Goal: Information Seeking & Learning: Learn about a topic

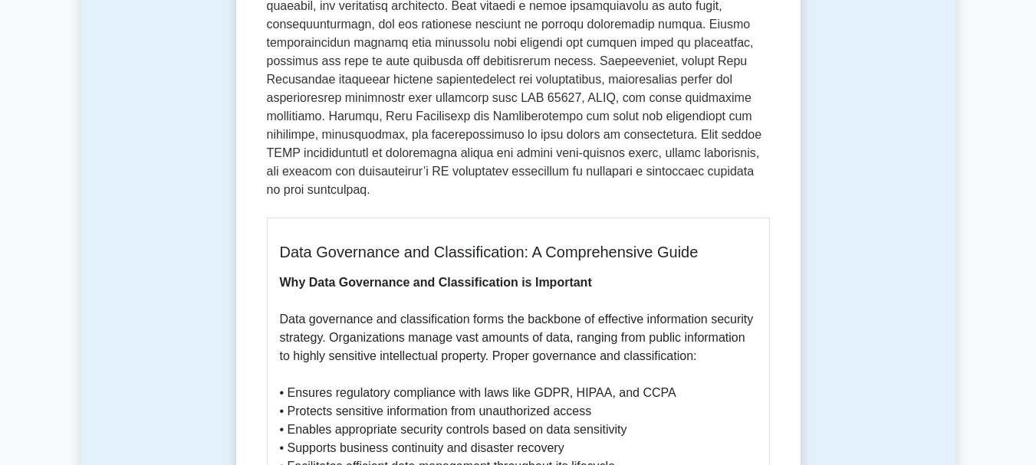
scroll to position [307, 0]
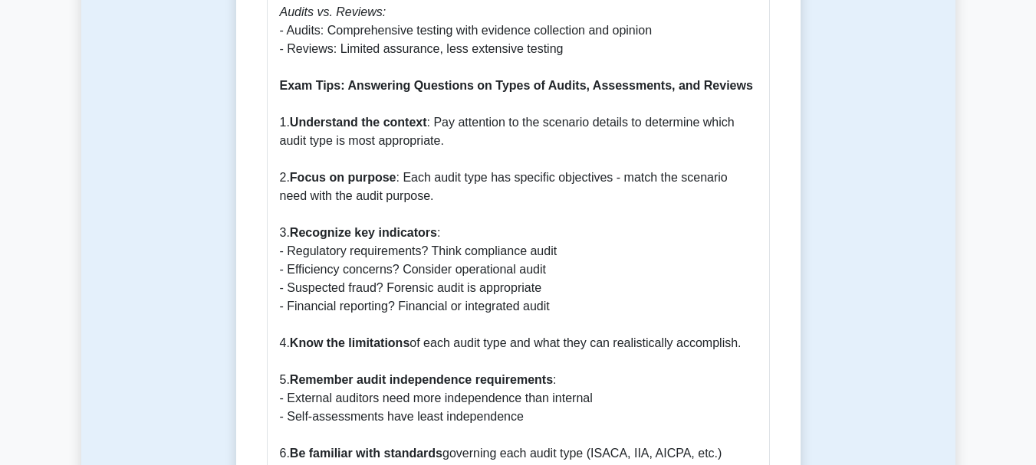
scroll to position [2300, 0]
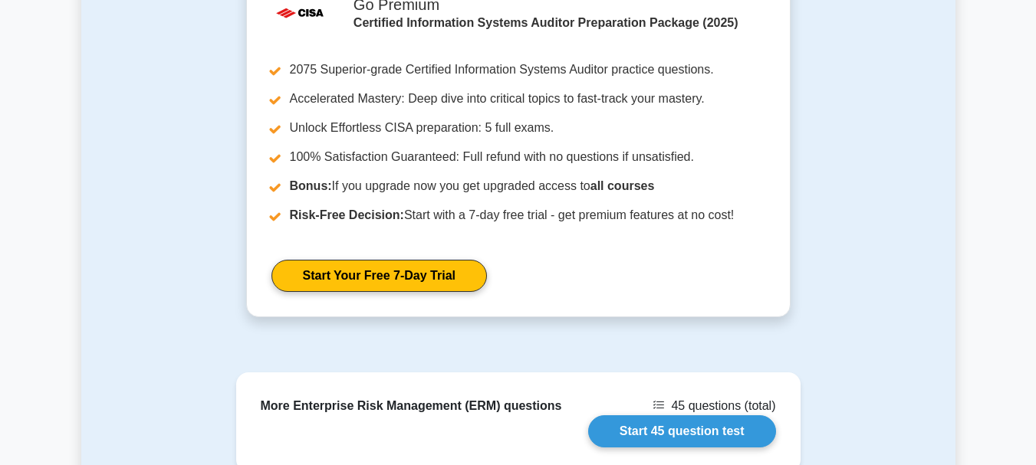
scroll to position [3220, 0]
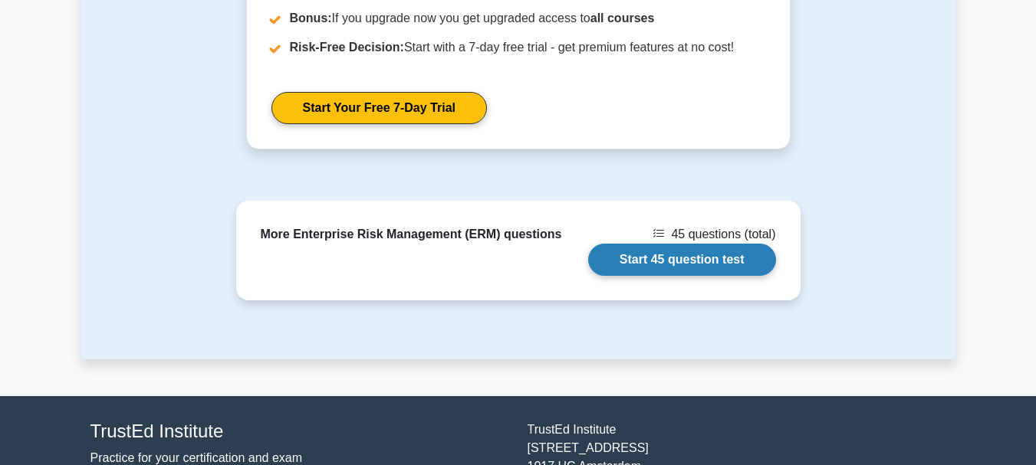
click at [588, 244] on link "Start 45 question test" at bounding box center [682, 260] width 188 height 32
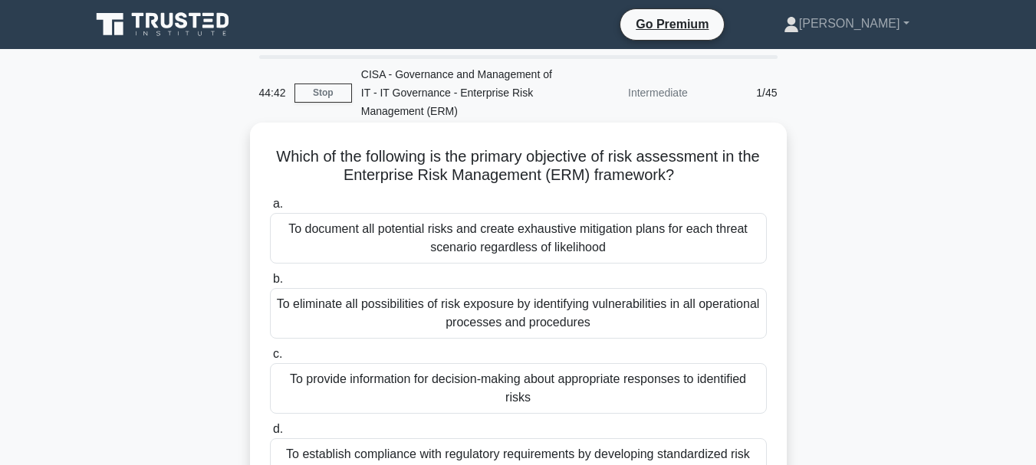
scroll to position [77, 0]
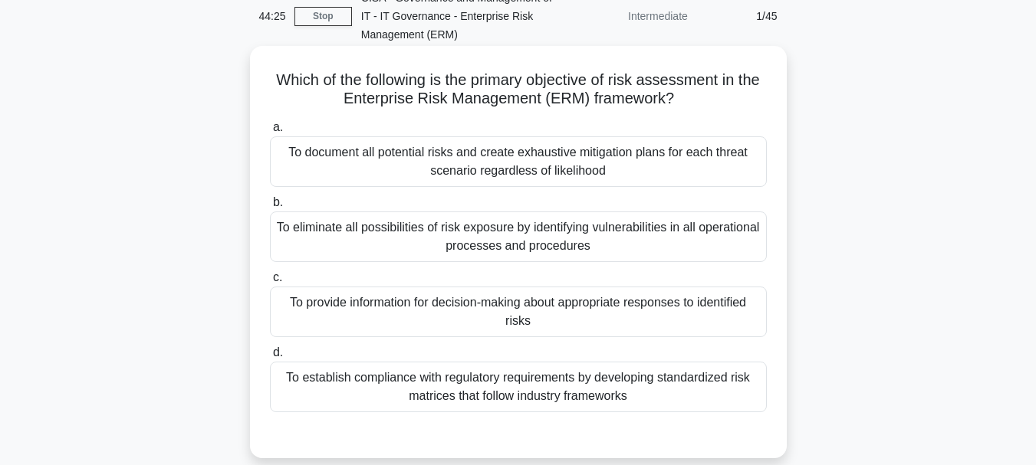
click at [546, 310] on div "To provide information for decision-making about appropriate responses to ident…" at bounding box center [518, 312] width 497 height 51
click at [270, 283] on input "c. To provide information for decision-making about appropriate responses to id…" at bounding box center [270, 278] width 0 height 10
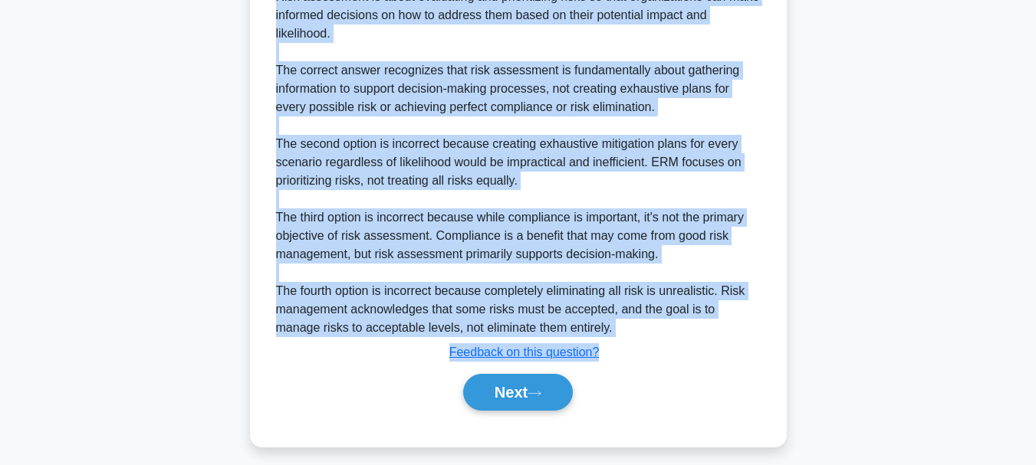
scroll to position [610, 0]
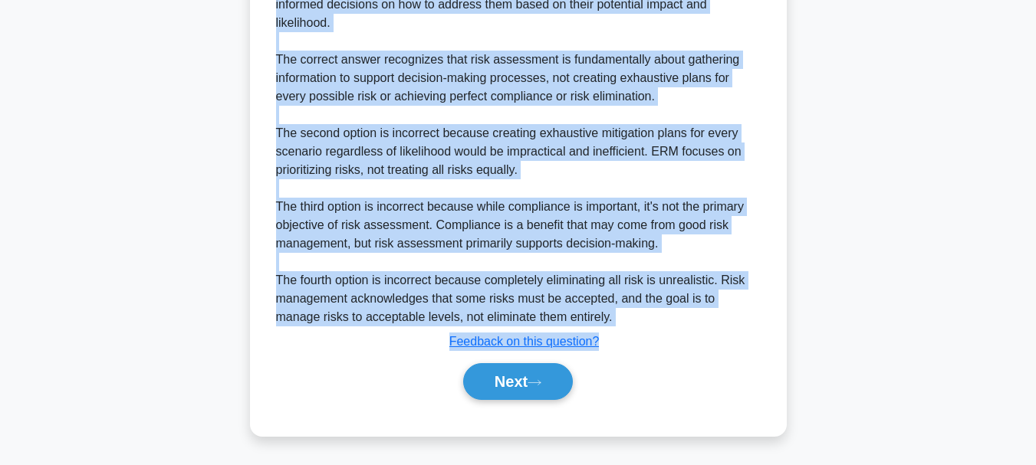
drag, startPoint x: 284, startPoint y: 84, endPoint x: 613, endPoint y: 327, distance: 409.4
copy div "Which of the following is the primary objective of risk assessment in the Enter…"
click at [498, 390] on button "Next" at bounding box center [518, 381] width 110 height 37
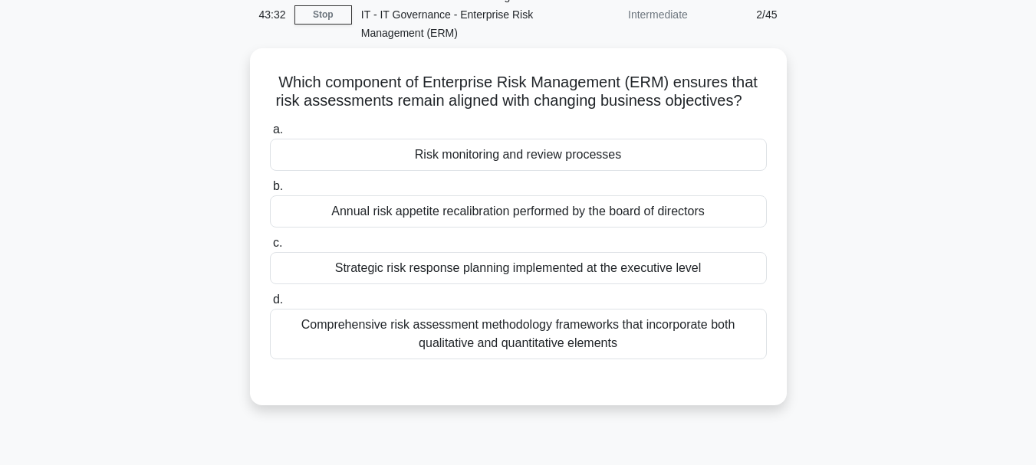
scroll to position [56, 0]
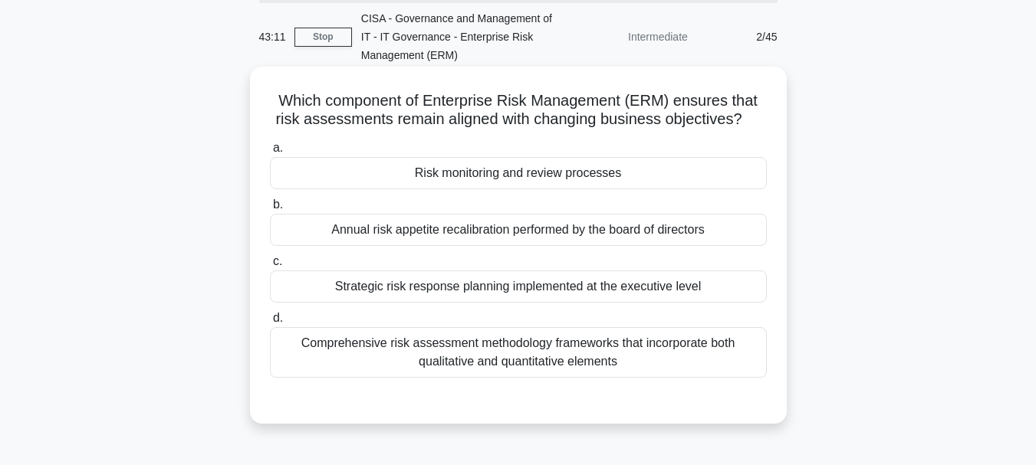
click at [523, 353] on div "Comprehensive risk assessment methodology frameworks that incorporate both qual…" at bounding box center [518, 352] width 497 height 51
click at [270, 324] on input "d. Comprehensive risk assessment methodology frameworks that incorporate both q…" at bounding box center [270, 319] width 0 height 10
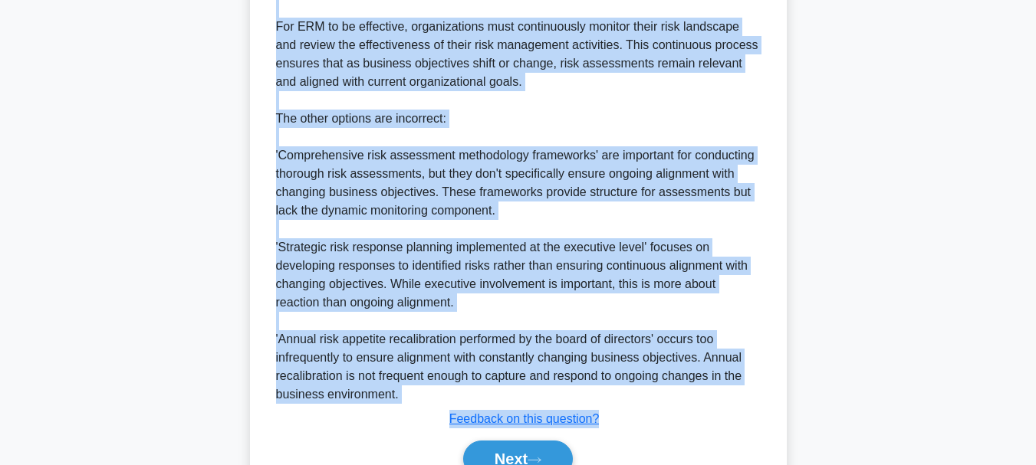
scroll to position [615, 0]
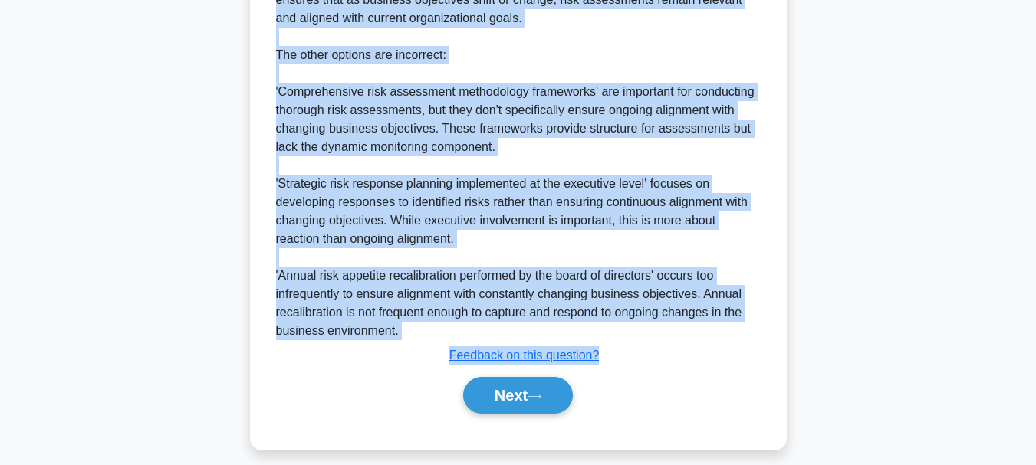
drag, startPoint x: 275, startPoint y: 97, endPoint x: 609, endPoint y: 368, distance: 429.5
copy div "Which component of Enterprise Risk Management (ERM) ensures that risk assessmen…"
click at [518, 402] on button "Next" at bounding box center [518, 395] width 110 height 37
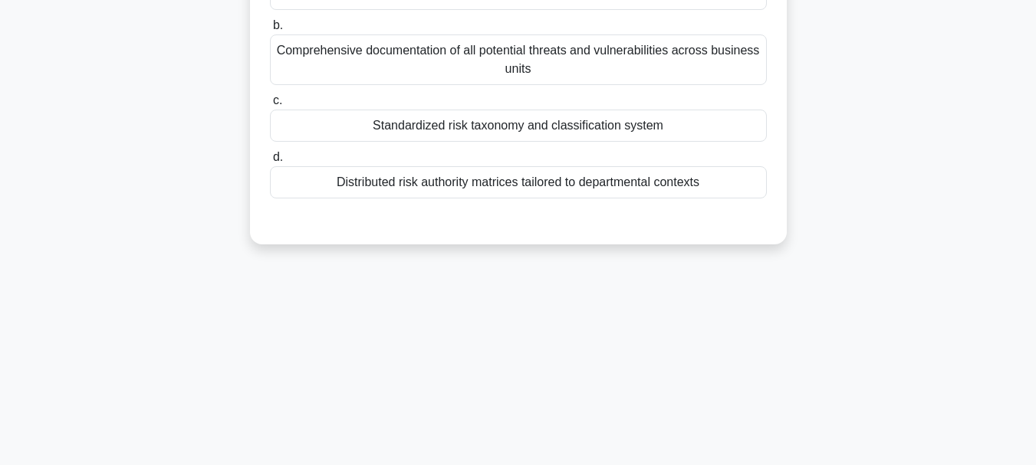
scroll to position [56, 0]
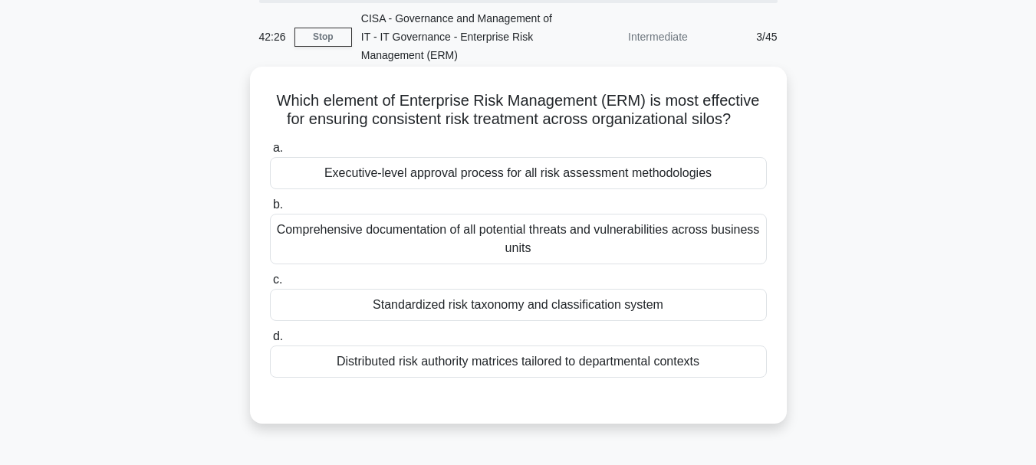
click at [499, 168] on div "Executive-level approval process for all risk assessment methodologies" at bounding box center [518, 173] width 497 height 32
click at [270, 153] on input "a. Executive-level approval process for all risk assessment methodologies" at bounding box center [270, 148] width 0 height 10
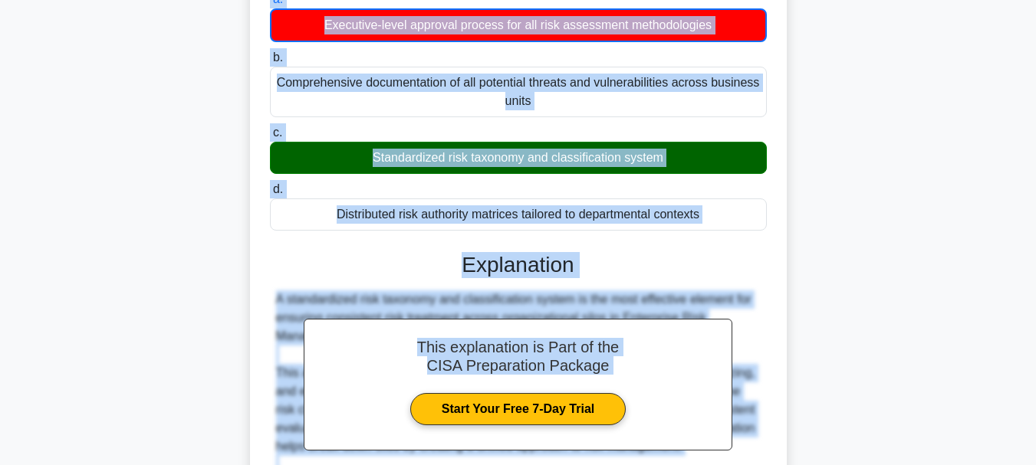
scroll to position [556, 0]
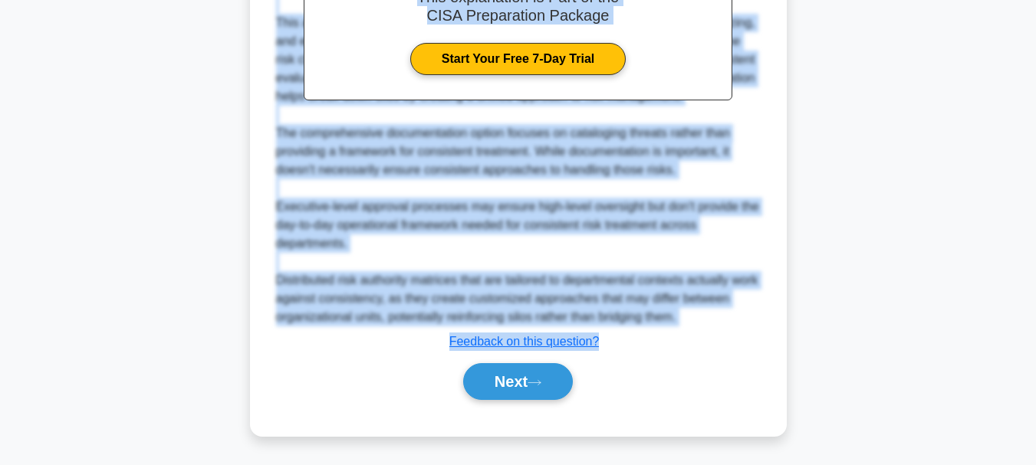
drag, startPoint x: 274, startPoint y: 98, endPoint x: 587, endPoint y: 353, distance: 402.7
click at [587, 353] on div "Which element of Enterprise Risk Management (ERM) is most effective for ensurin…" at bounding box center [518, 2] width 524 height 856
copy div "Which element of Enterprise Risk Management (ERM) is most effective for ensurin…"
click at [491, 390] on button "Next" at bounding box center [518, 381] width 110 height 37
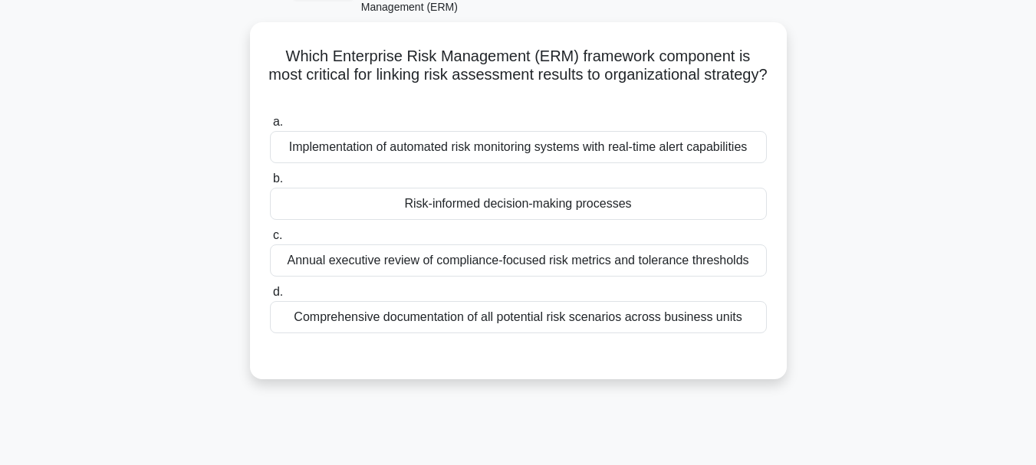
scroll to position [56, 0]
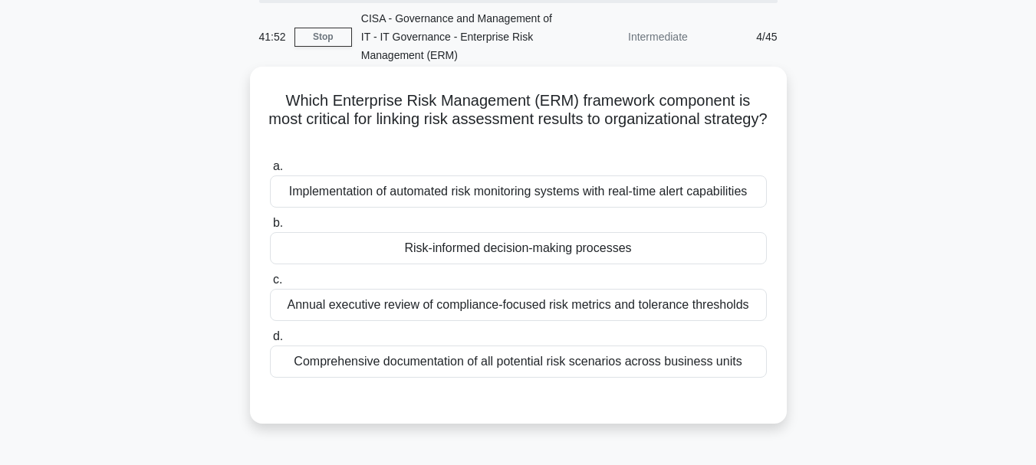
click at [523, 251] on div "Risk-informed decision-making processes" at bounding box center [518, 248] width 497 height 32
click at [270, 228] on input "b. Risk-informed decision-making processes" at bounding box center [270, 224] width 0 height 10
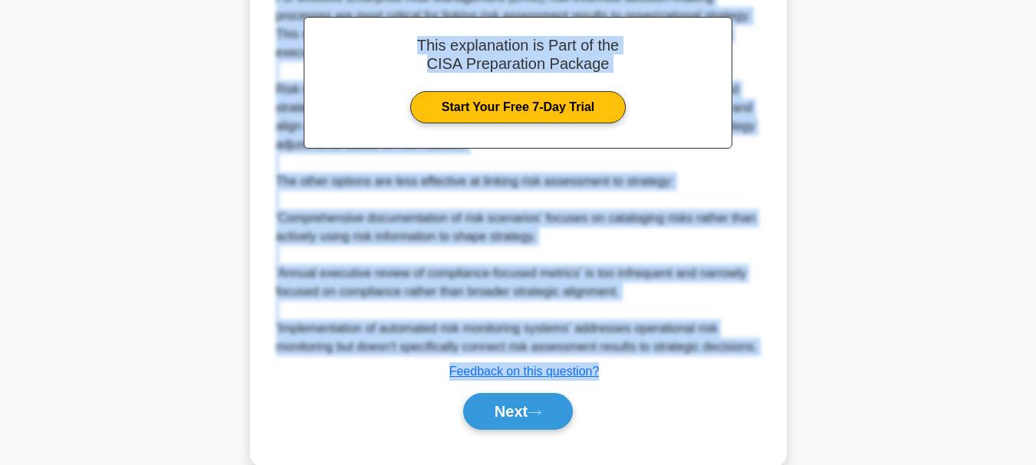
scroll to position [536, 0]
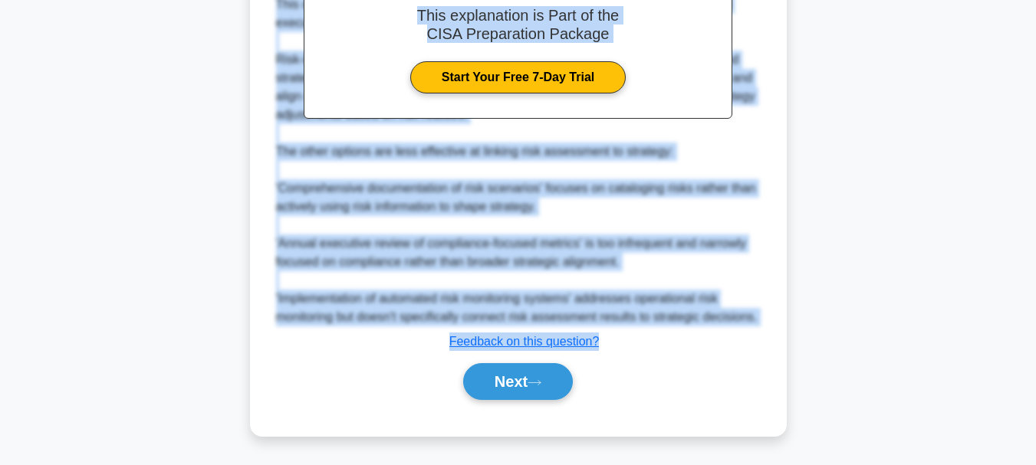
drag, startPoint x: 281, startPoint y: 96, endPoint x: 659, endPoint y: 340, distance: 449.6
click at [659, 340] on div "Which Enterprise Risk Management (ERM) framework component is most critical for…" at bounding box center [518, 12] width 524 height 837
copy div "Which Enterprise Risk Management (ERM) framework component is most critical for…"
click at [506, 386] on button "Next" at bounding box center [518, 381] width 110 height 37
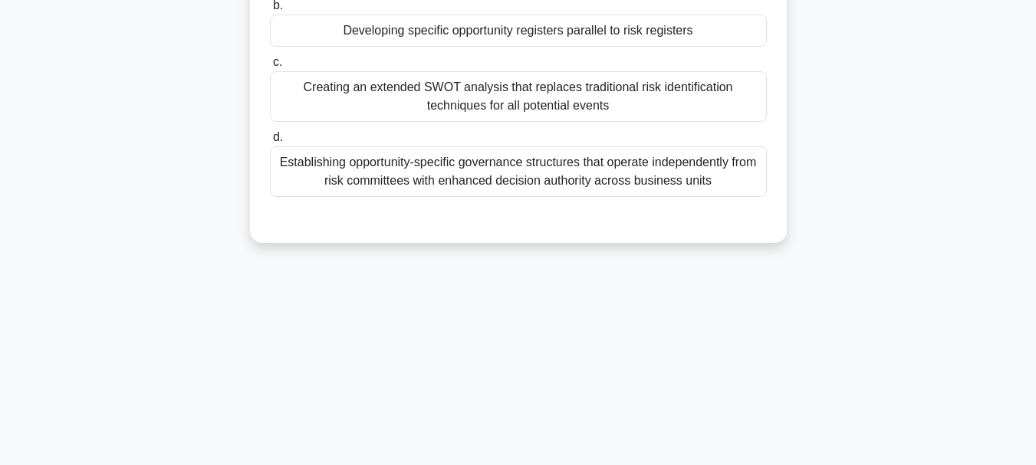
scroll to position [133, 0]
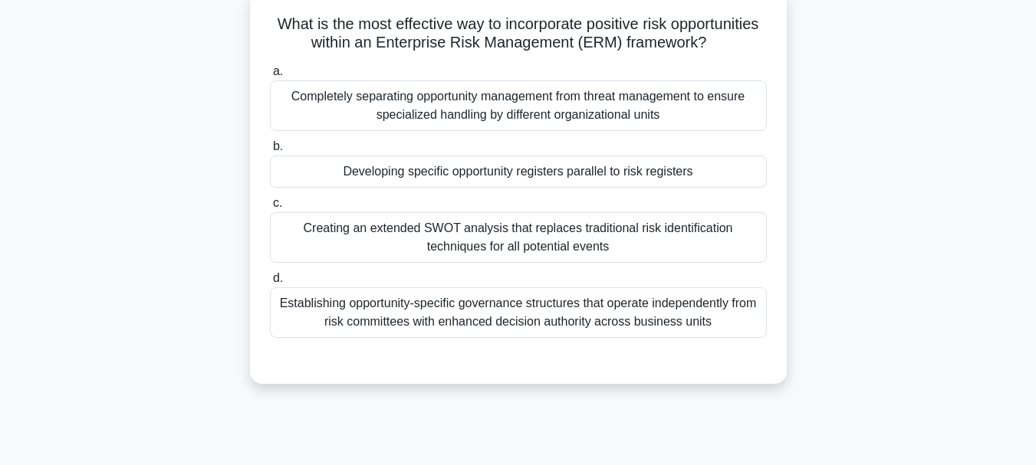
click at [472, 188] on div "Developing specific opportunity registers parallel to risk registers" at bounding box center [518, 172] width 497 height 32
click at [270, 152] on input "b. Developing specific opportunity registers parallel to risk registers" at bounding box center [270, 147] width 0 height 10
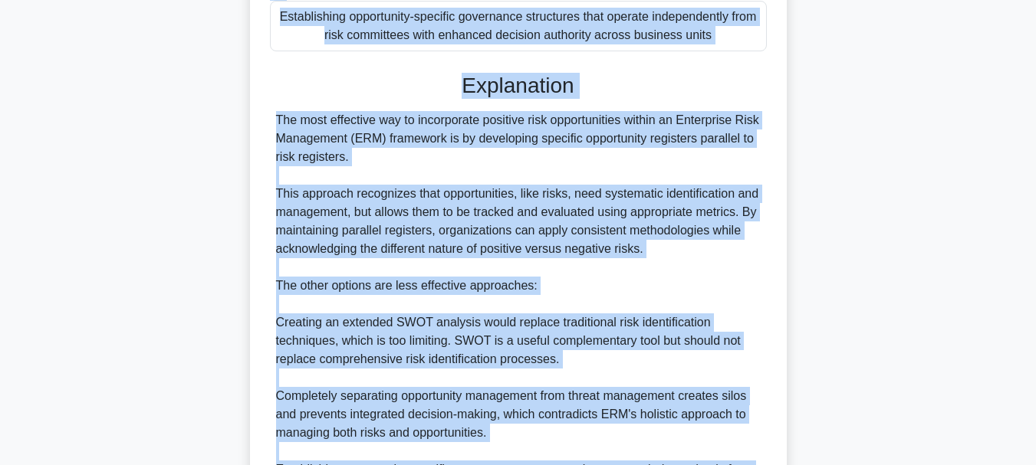
scroll to position [646, 0]
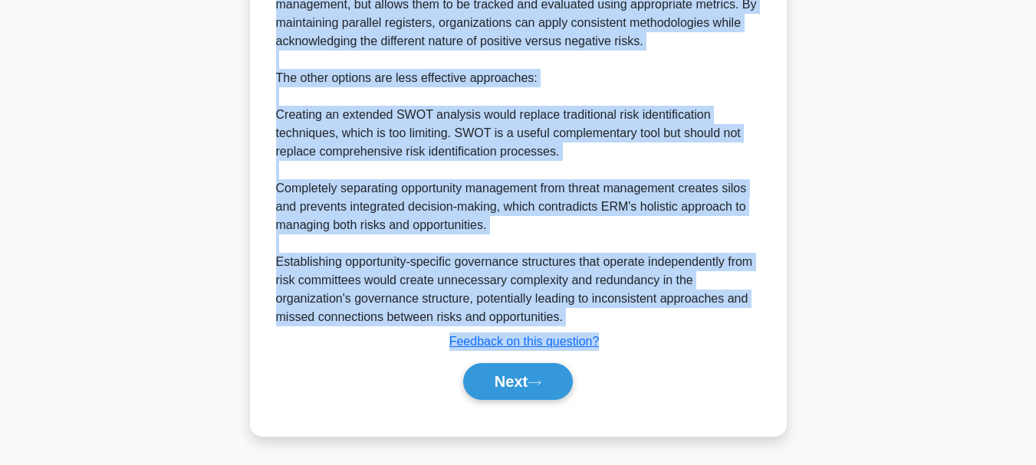
drag, startPoint x: 319, startPoint y: 20, endPoint x: 616, endPoint y: 345, distance: 440.7
copy div "What is the most effective way to incorporate positive risk opportunities withi…"
click at [510, 379] on button "Next" at bounding box center [518, 381] width 110 height 37
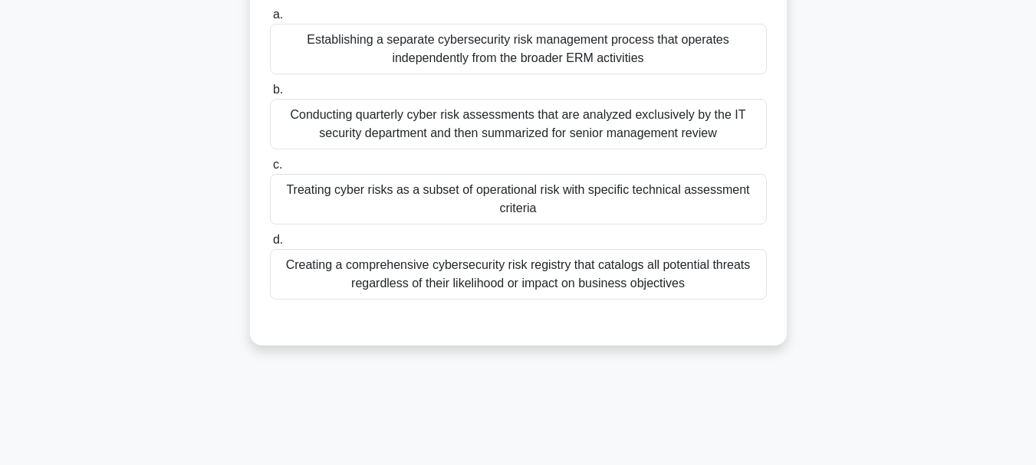
scroll to position [230, 0]
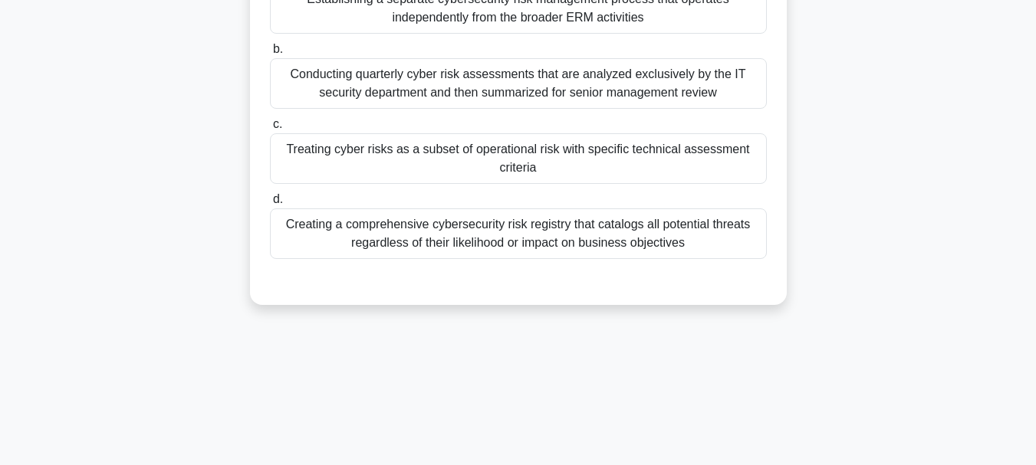
click at [511, 245] on div "Creating a comprehensive cybersecurity risk registry that catalogs all potentia…" at bounding box center [518, 234] width 497 height 51
click at [270, 205] on input "d. Creating a comprehensive cybersecurity risk registry that catalogs all poten…" at bounding box center [270, 200] width 0 height 10
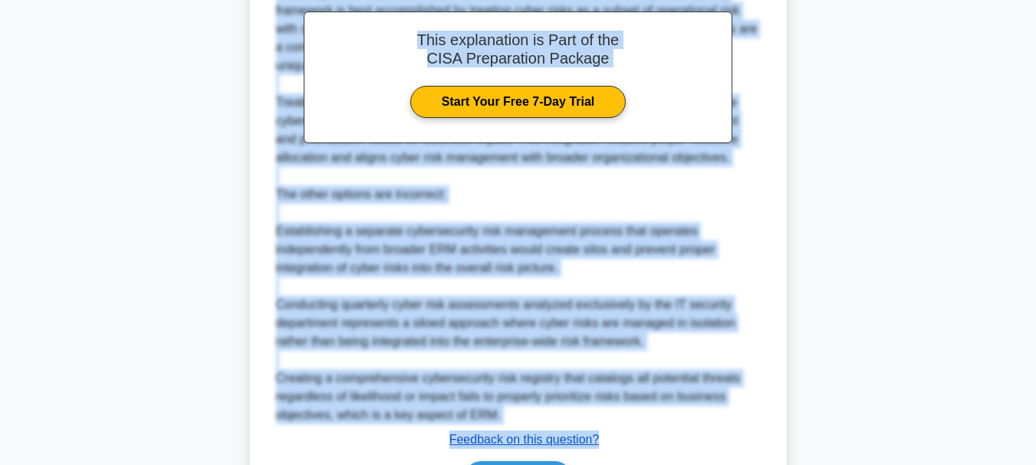
scroll to position [571, 0]
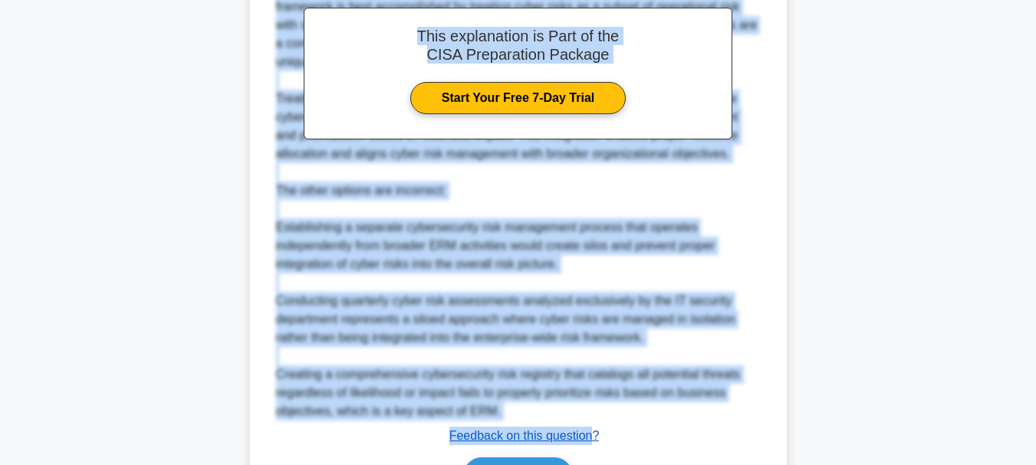
drag, startPoint x: 293, startPoint y: 84, endPoint x: 593, endPoint y: 429, distance: 457.1
click at [593, 429] on div "Which approach best exemplifies the integration of cybersecurity threats into a…" at bounding box center [518, 41] width 524 height 967
copy div "Which approach best exemplifies the integration of cybersecurity threats into a…"
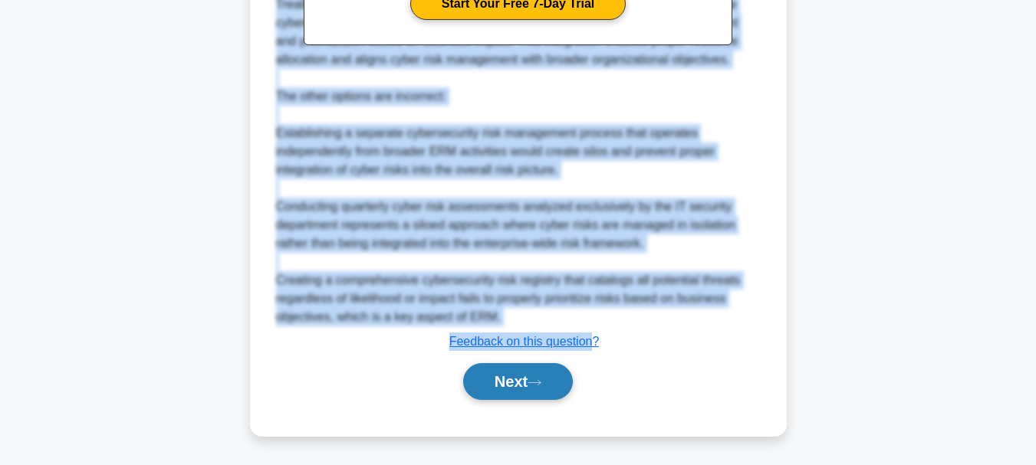
scroll to position [666, 0]
click at [516, 379] on button "Next" at bounding box center [518, 381] width 110 height 37
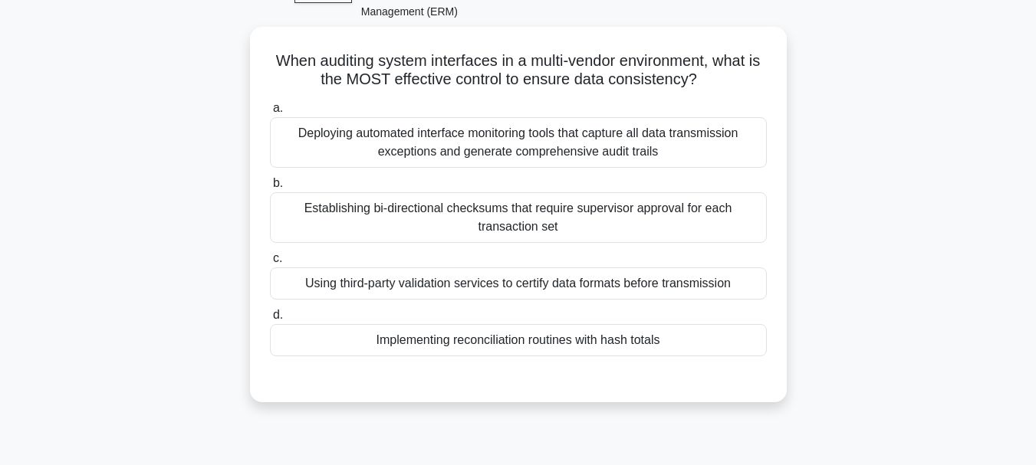
scroll to position [56, 0]
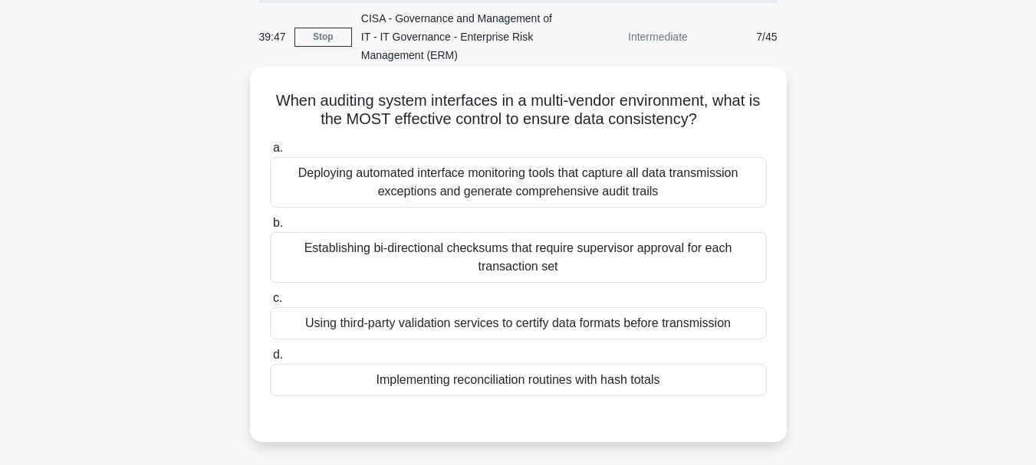
click at [497, 189] on div "Deploying automated interface monitoring tools that capture all data transmissi…" at bounding box center [518, 182] width 497 height 51
click at [270, 153] on input "a. Deploying automated interface monitoring tools that capture all data transmi…" at bounding box center [270, 148] width 0 height 10
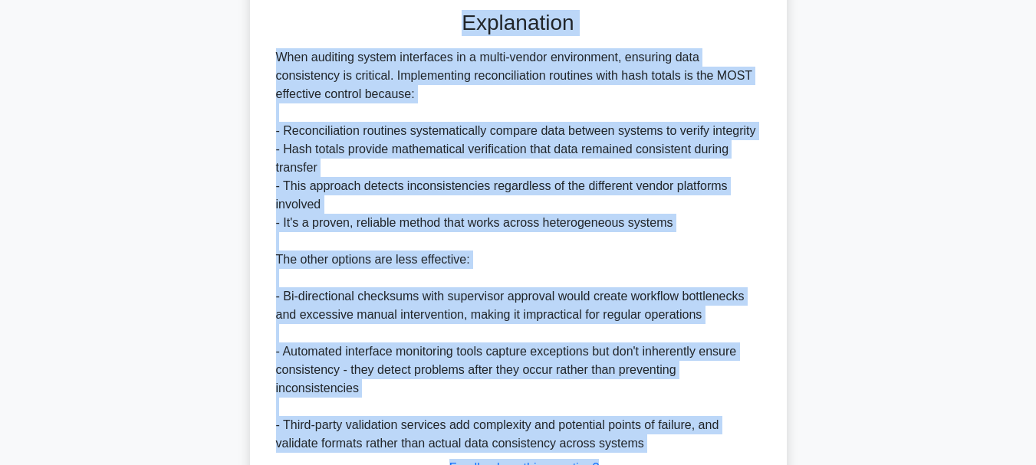
scroll to position [593, 0]
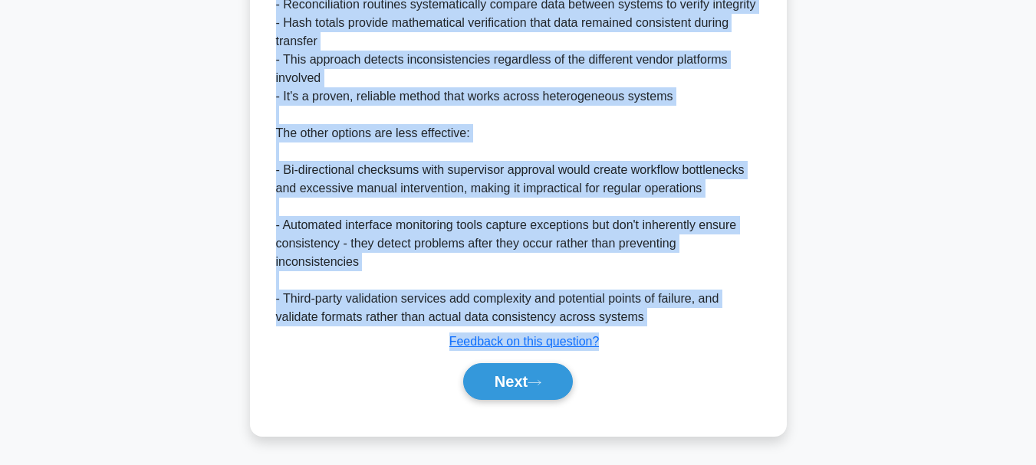
drag, startPoint x: 278, startPoint y: 100, endPoint x: 623, endPoint y: 358, distance: 431.2
copy div "When auditing system interfaces in a multi-vendor environment, what is the MOST…"
click at [510, 369] on button "Next" at bounding box center [518, 381] width 110 height 37
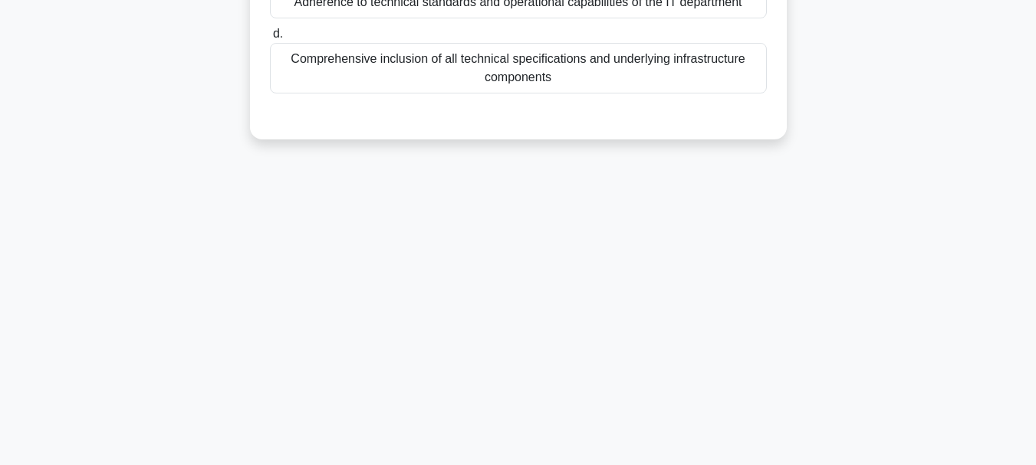
scroll to position [133, 0]
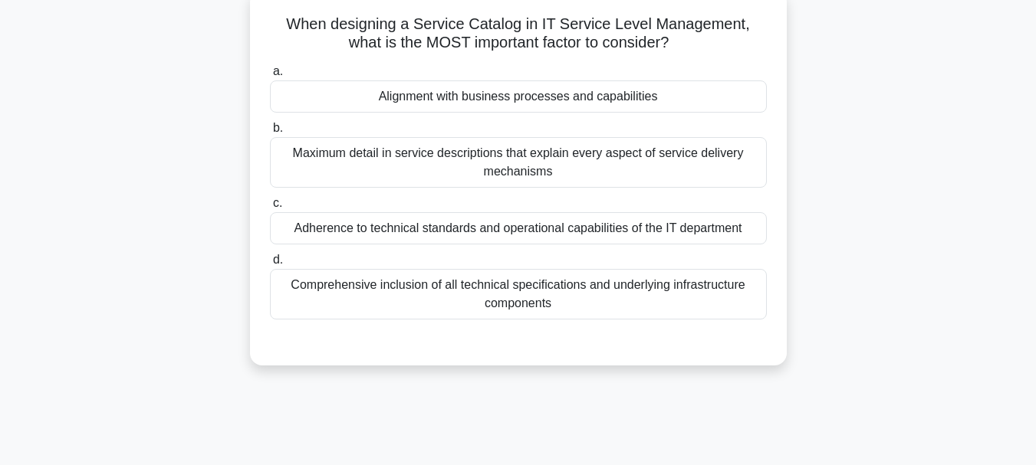
click at [524, 103] on div "Alignment with business processes and capabilities" at bounding box center [518, 97] width 497 height 32
click at [270, 77] on input "a. Alignment with business processes and capabilities" at bounding box center [270, 72] width 0 height 10
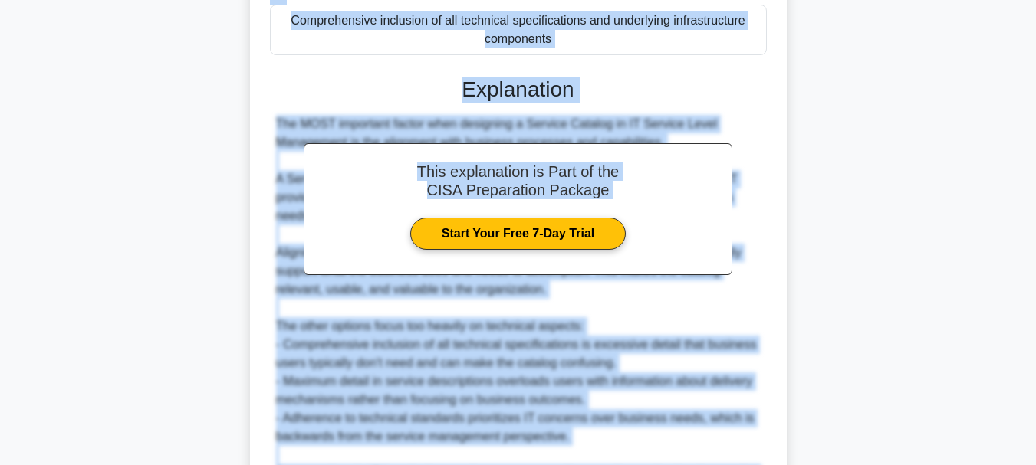
scroll to position [591, 0]
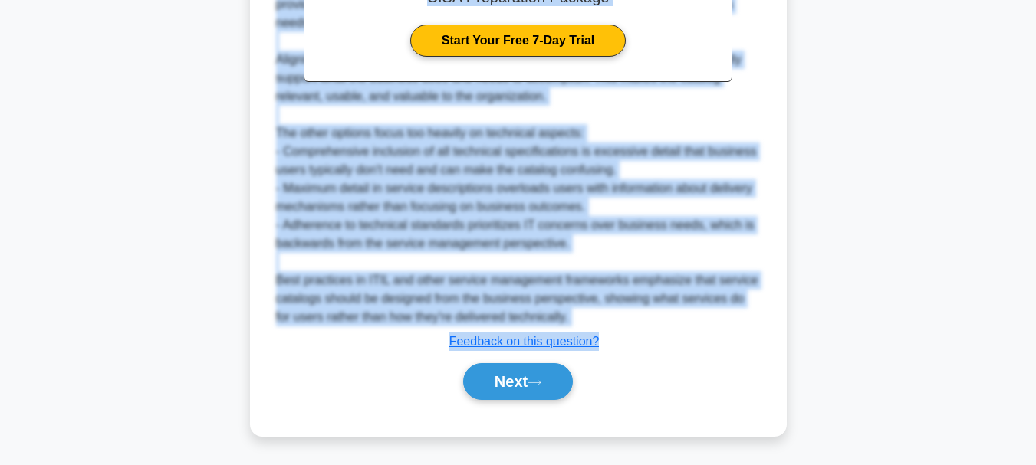
drag, startPoint x: 284, startPoint y: 19, endPoint x: 605, endPoint y: 333, distance: 448.4
copy div "When designing a Service Catalog in IT Service Level Management, what is the MO…"
click at [529, 385] on button "Next" at bounding box center [518, 381] width 110 height 37
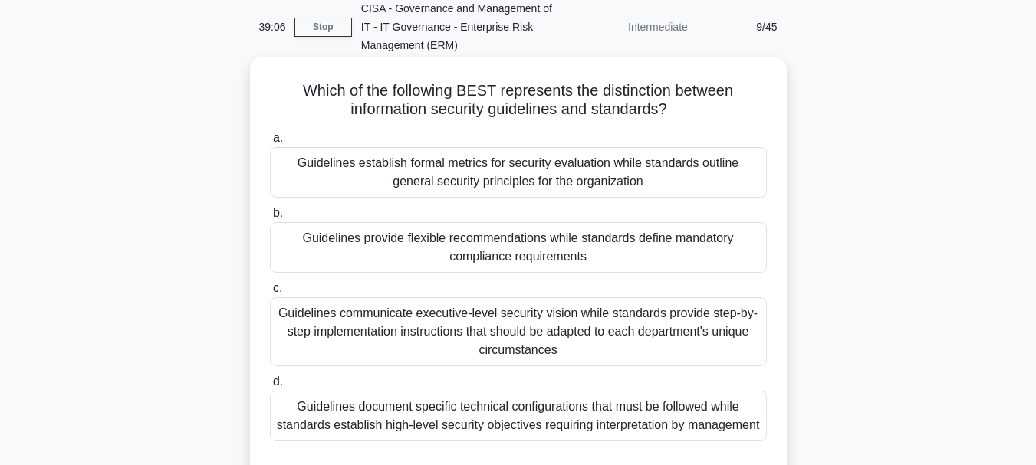
scroll to position [56, 0]
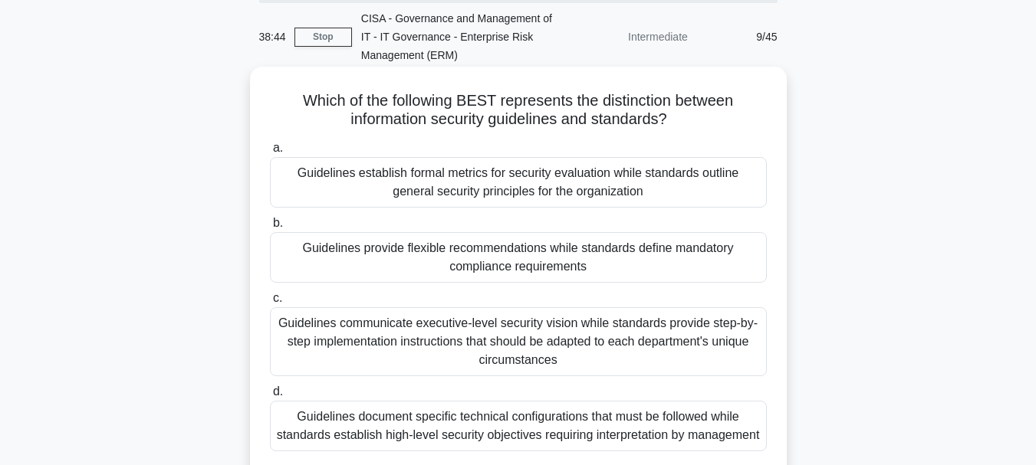
click at [547, 261] on div "Guidelines provide flexible recommendations while standards define mandatory co…" at bounding box center [518, 257] width 497 height 51
click at [270, 228] on input "b. Guidelines provide flexible recommendations while standards define mandatory…" at bounding box center [270, 224] width 0 height 10
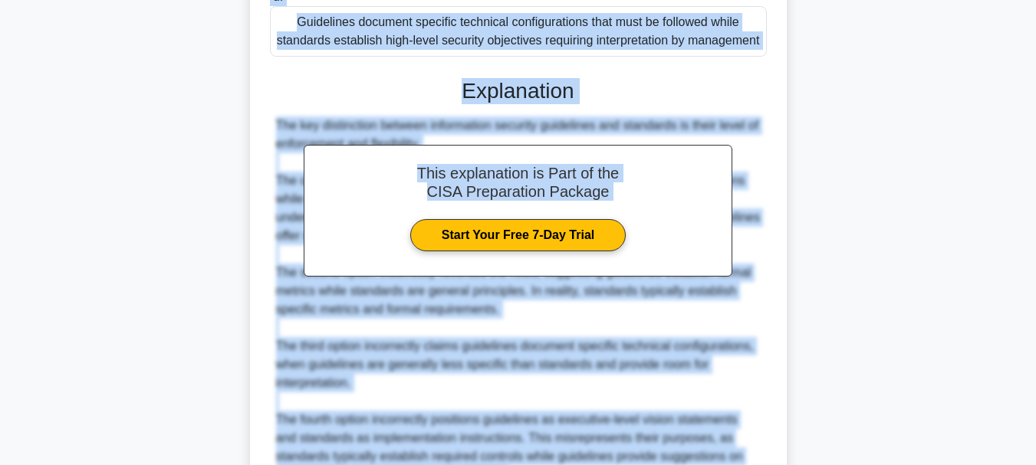
scroll to position [646, 0]
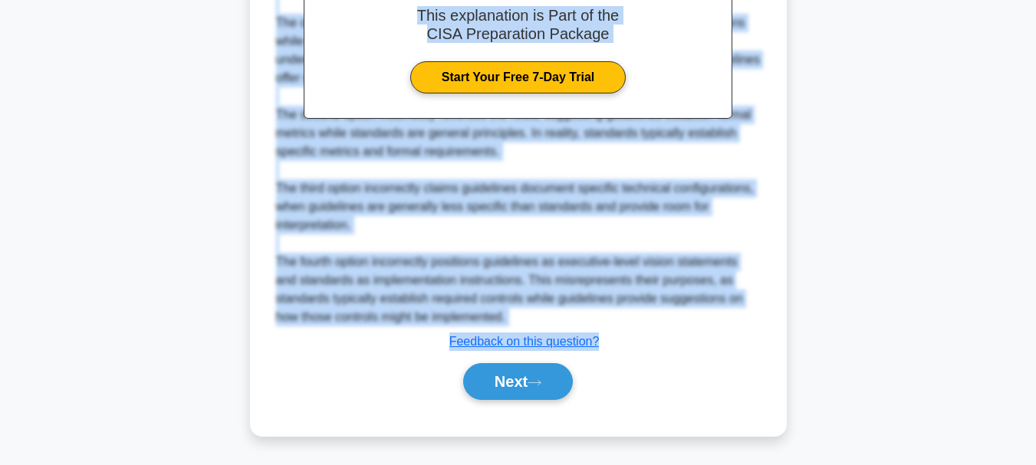
drag, startPoint x: 299, startPoint y: 100, endPoint x: 598, endPoint y: 337, distance: 381.0
copy div "Which of the following BEST represents the distinction between information secu…"
click at [507, 383] on button "Next" at bounding box center [518, 381] width 110 height 37
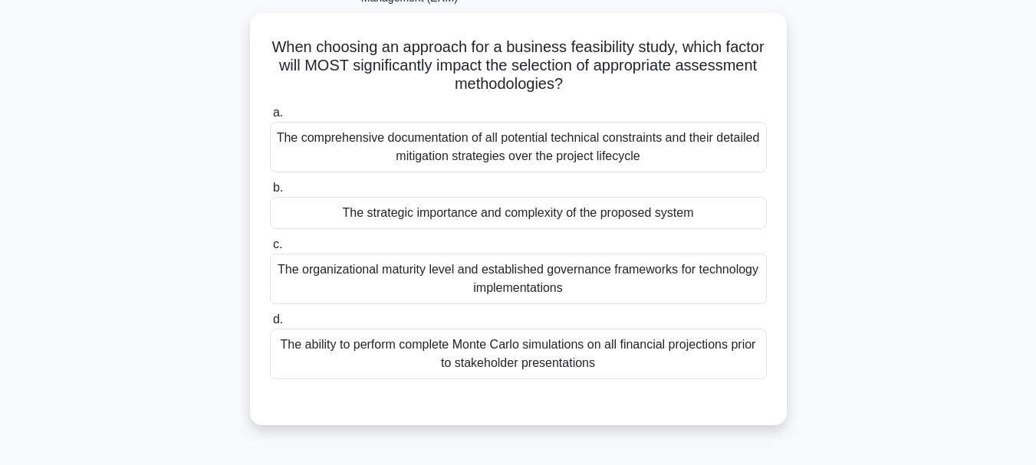
scroll to position [56, 0]
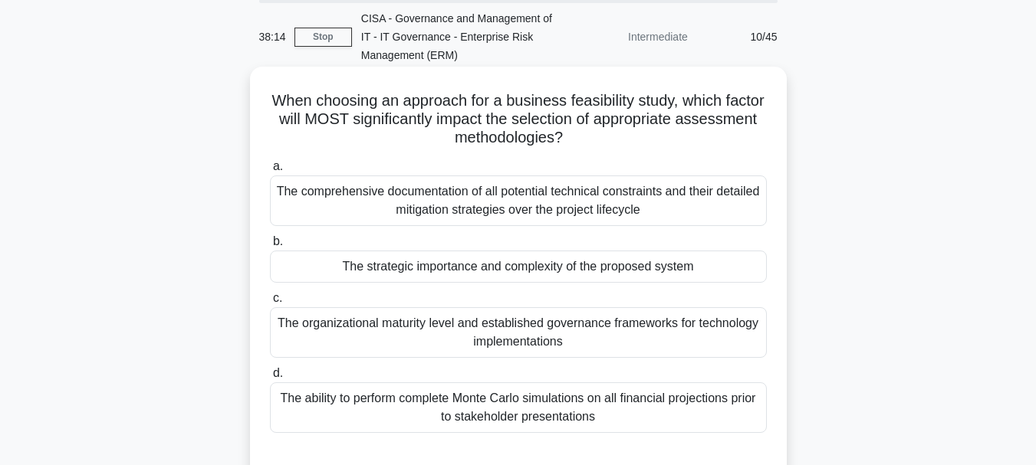
click at [498, 278] on div "The strategic importance and complexity of the proposed system" at bounding box center [518, 267] width 497 height 32
click at [270, 247] on input "b. The strategic importance and complexity of the proposed system" at bounding box center [270, 242] width 0 height 10
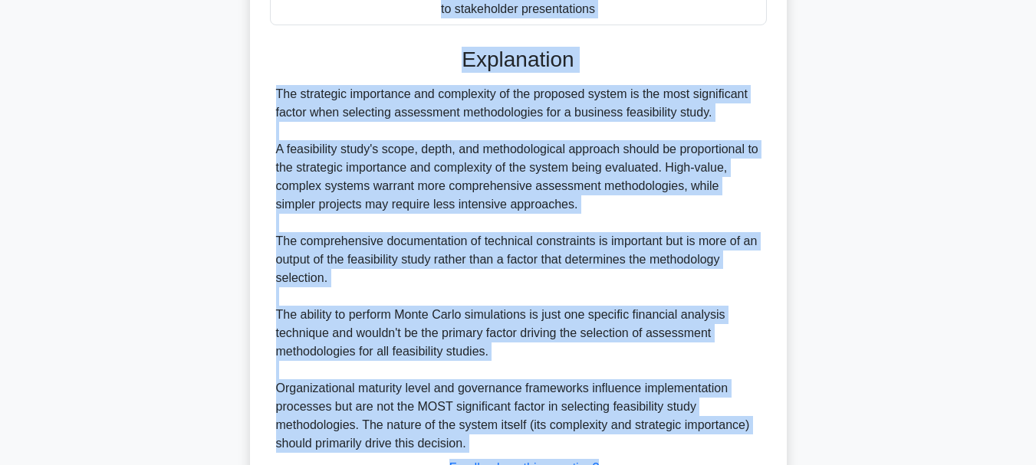
scroll to position [591, 0]
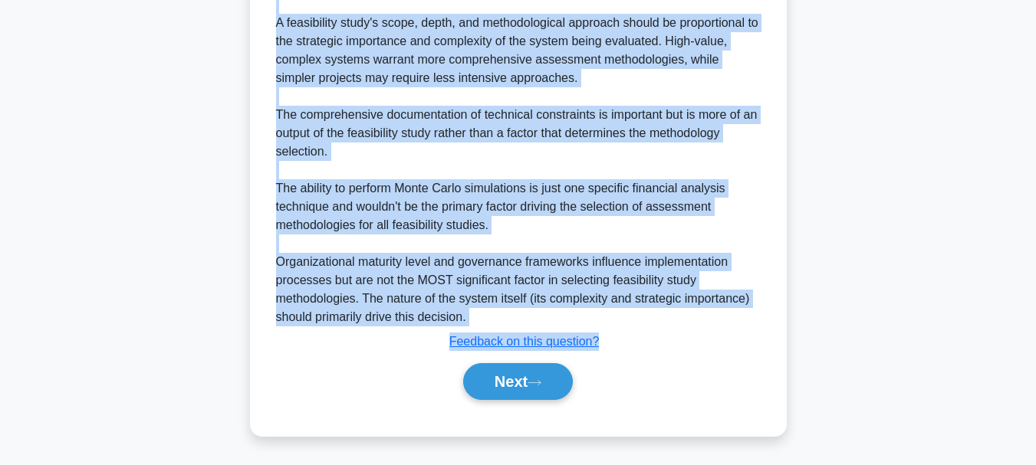
drag, startPoint x: 295, startPoint y: 103, endPoint x: 603, endPoint y: 335, distance: 386.0
copy div "When choosing an approach for a business feasibility study, which factor will M…"
click at [495, 380] on button "Next" at bounding box center [518, 381] width 110 height 37
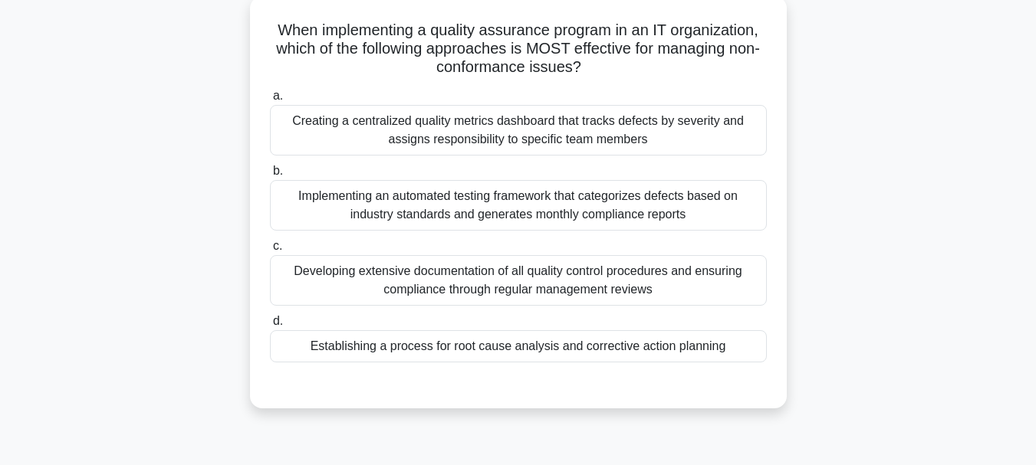
scroll to position [153, 0]
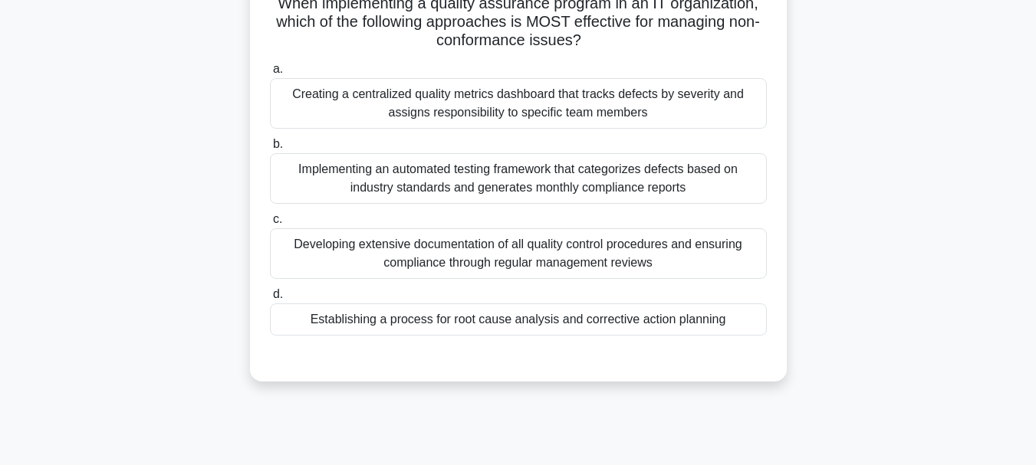
click at [476, 317] on div "Establishing a process for root cause analysis and corrective action planning" at bounding box center [518, 320] width 497 height 32
click at [270, 300] on input "d. Establishing a process for root cause analysis and corrective action planning" at bounding box center [270, 295] width 0 height 10
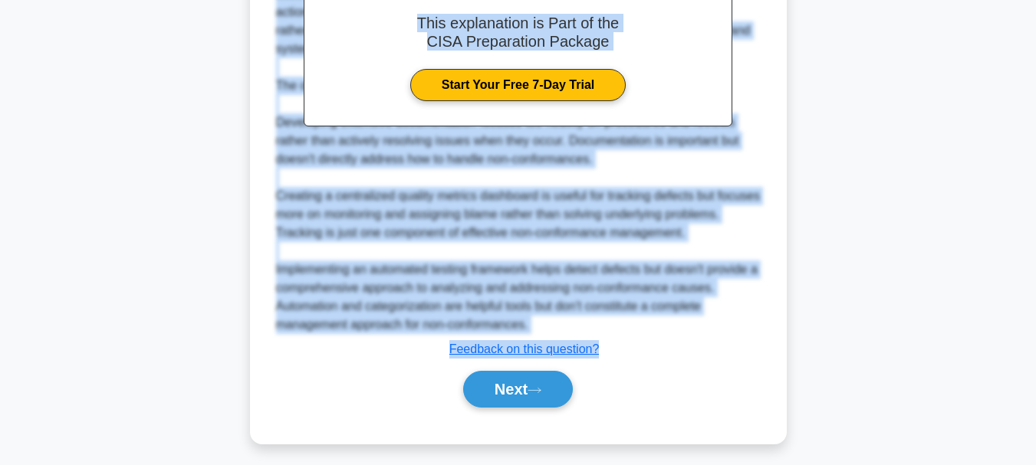
scroll to position [591, 0]
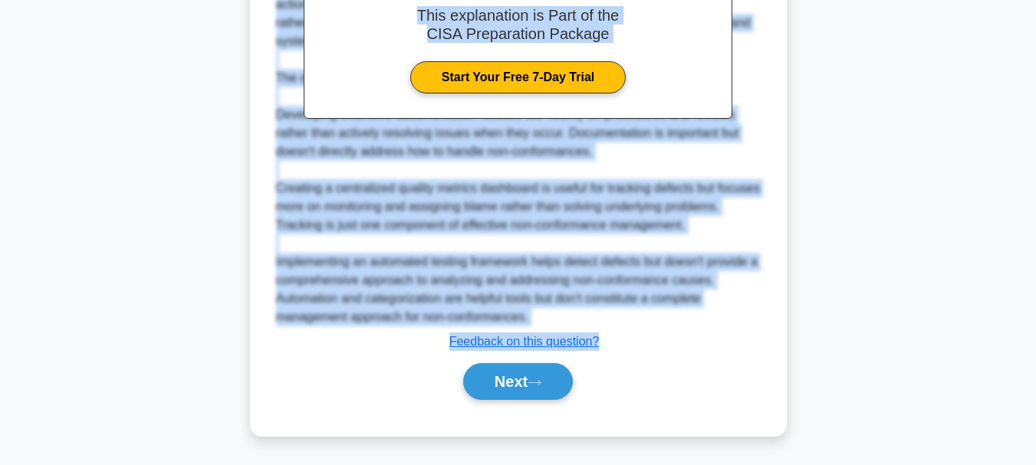
drag, startPoint x: 274, startPoint y: 77, endPoint x: 643, endPoint y: 333, distance: 449.0
click at [516, 384] on button "Next" at bounding box center [518, 381] width 110 height 37
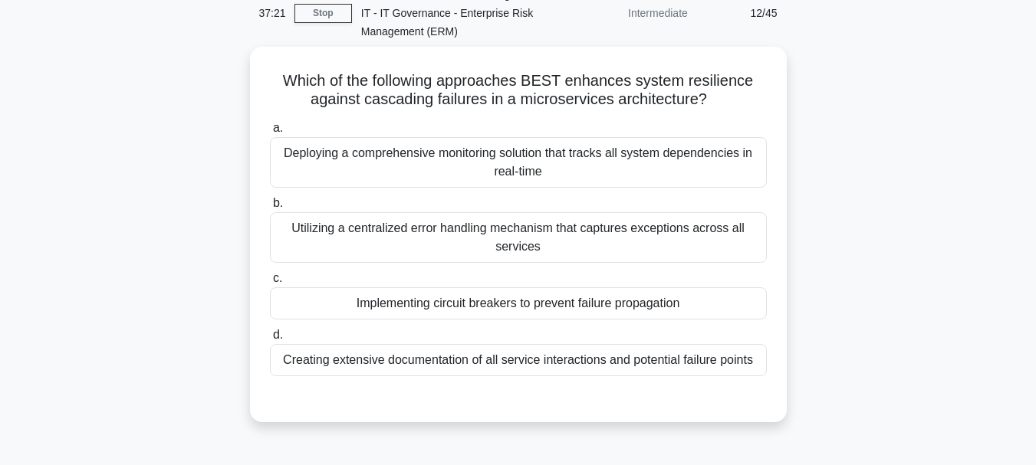
scroll to position [56, 0]
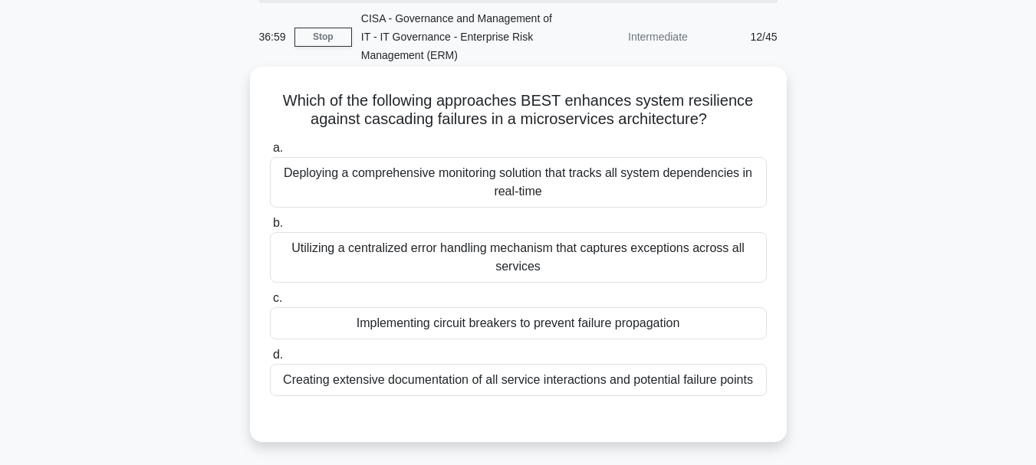
click at [521, 182] on div "Deploying a comprehensive monitoring solution that tracks all system dependenci…" at bounding box center [518, 182] width 497 height 51
click at [270, 153] on input "a. Deploying a comprehensive monitoring solution that tracks all system depende…" at bounding box center [270, 148] width 0 height 10
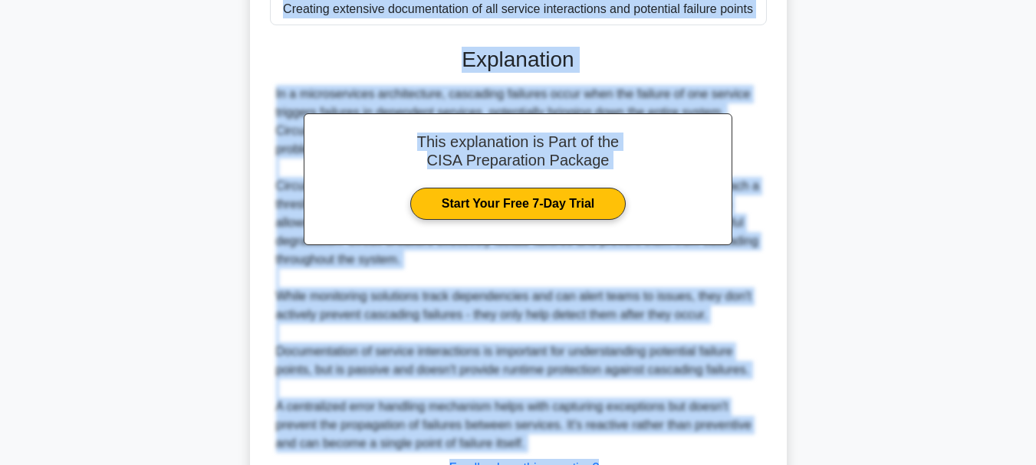
scroll to position [537, 0]
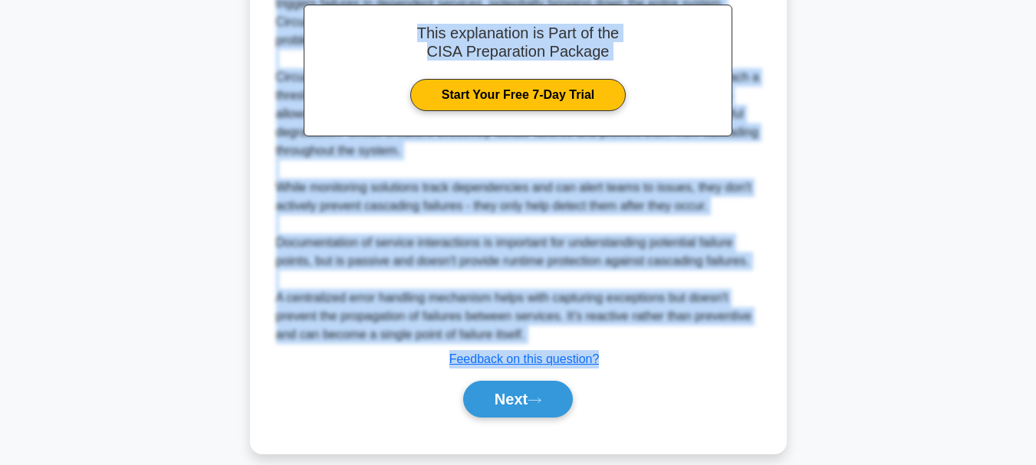
drag, startPoint x: 287, startPoint y: 102, endPoint x: 613, endPoint y: 344, distance: 406.7
click at [613, 344] on div "Which of the following approaches BEST enhances system resilience against casca…" at bounding box center [518, 19] width 524 height 856
click at [506, 389] on button "Next" at bounding box center [518, 399] width 110 height 37
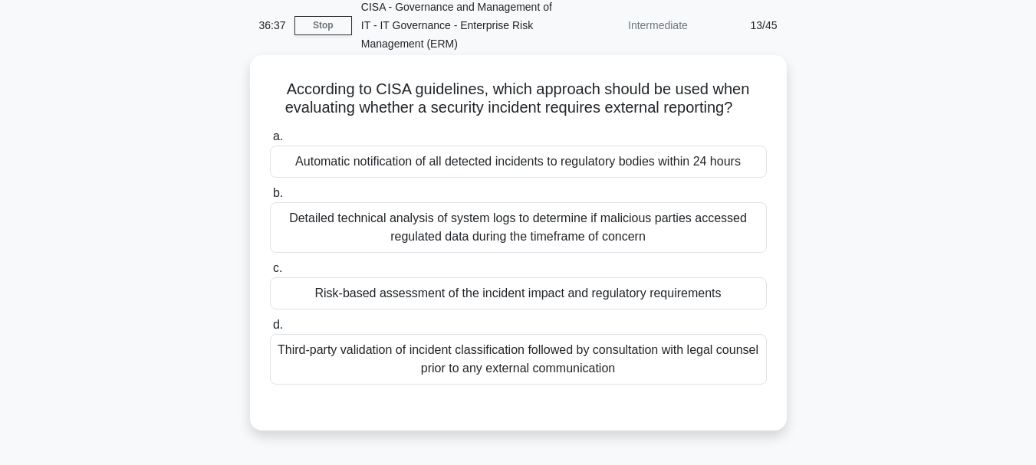
scroll to position [56, 0]
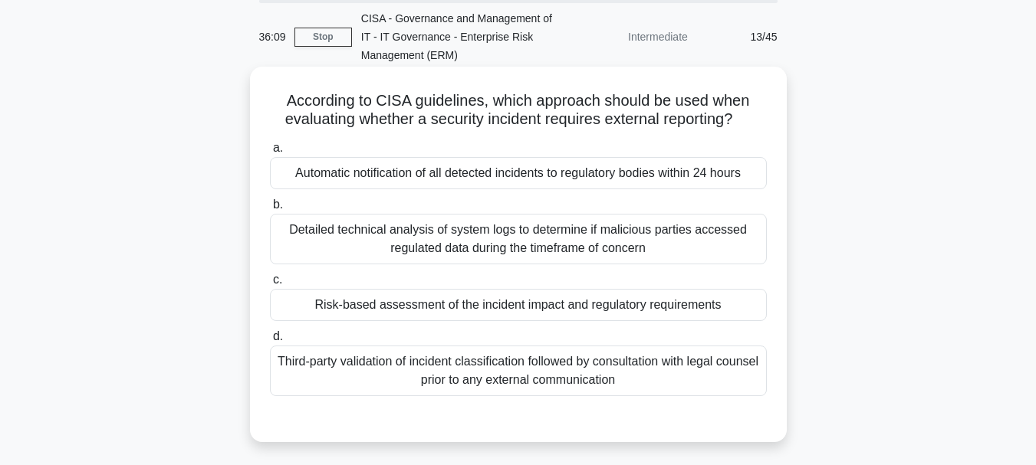
click at [537, 306] on div "Risk-based assessment of the incident impact and regulatory requirements" at bounding box center [518, 305] width 497 height 32
click at [270, 285] on input "c. Risk-based assessment of the incident impact and regulatory requirements" at bounding box center [270, 280] width 0 height 10
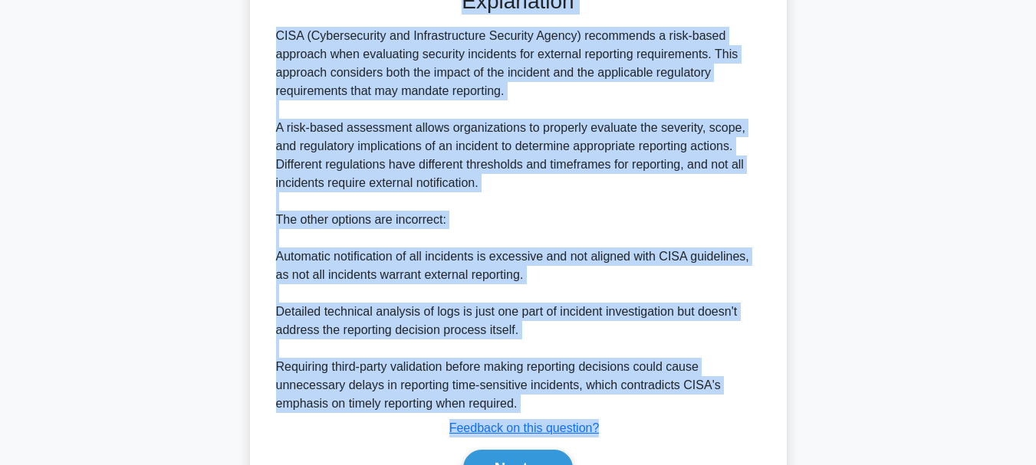
scroll to position [573, 0]
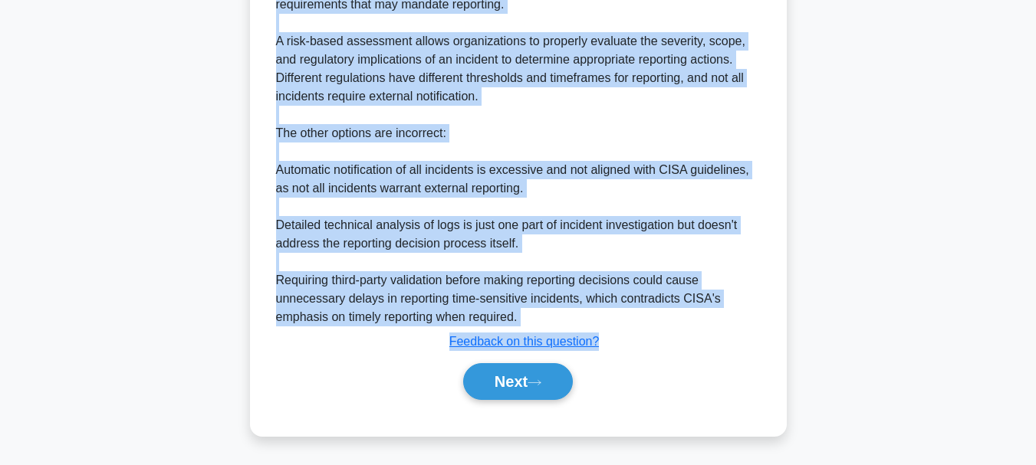
drag, startPoint x: 286, startPoint y: 104, endPoint x: 637, endPoint y: 349, distance: 428.4
click at [491, 373] on button "Next" at bounding box center [518, 381] width 110 height 37
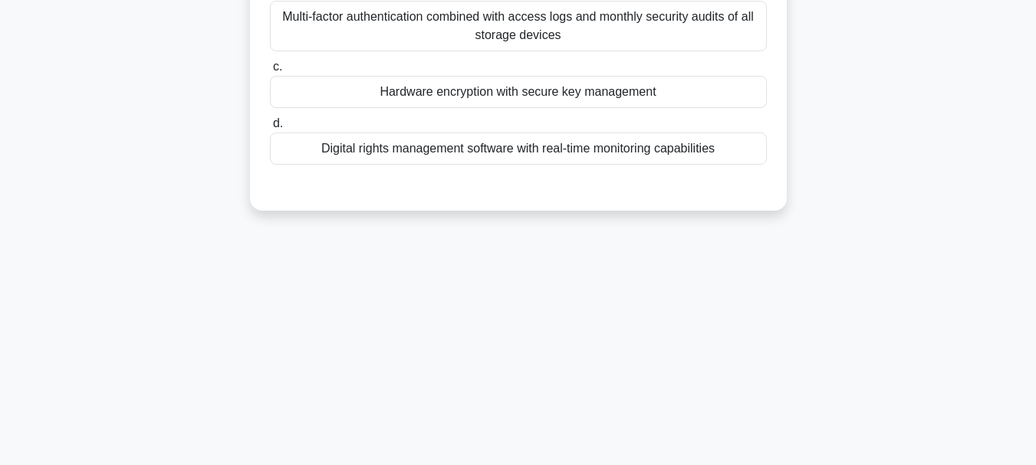
scroll to position [133, 0]
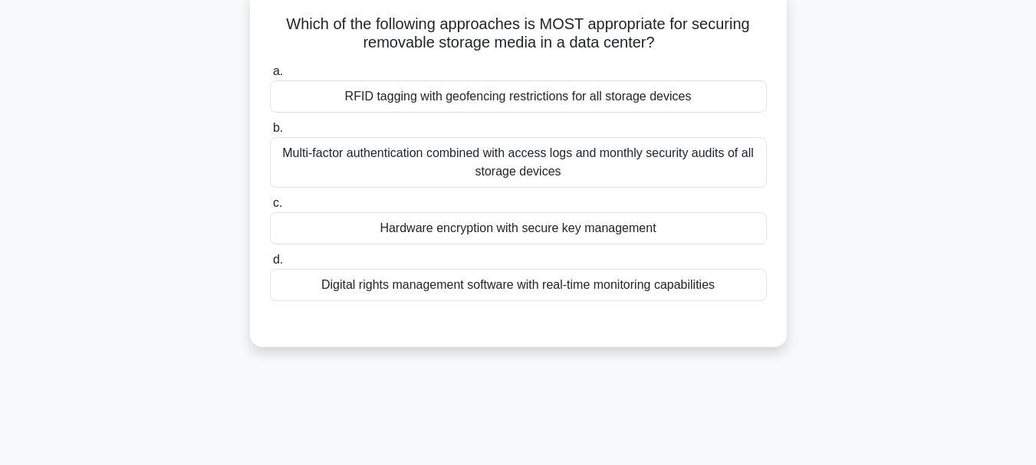
click at [524, 101] on div "RFID tagging with geofencing restrictions for all storage devices" at bounding box center [518, 97] width 497 height 32
click at [270, 77] on input "a. RFID tagging with geofencing restrictions for all storage devices" at bounding box center [270, 72] width 0 height 10
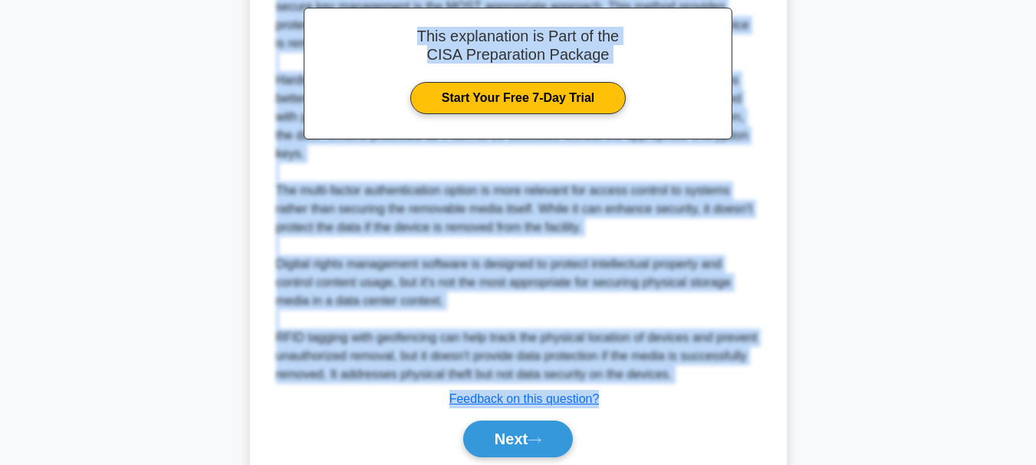
scroll to position [551, 0]
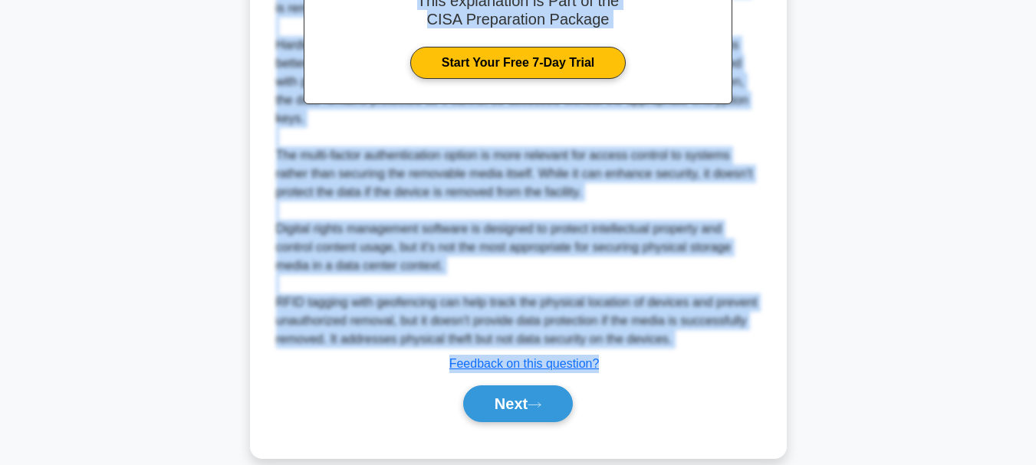
drag, startPoint x: 286, startPoint y: 27, endPoint x: 615, endPoint y: 364, distance: 471.2
click at [615, 364] on div "Which of the following approaches is MOST appropriate for securing removable st…" at bounding box center [518, 15] width 524 height 875
click at [501, 411] on button "Next" at bounding box center [518, 404] width 110 height 37
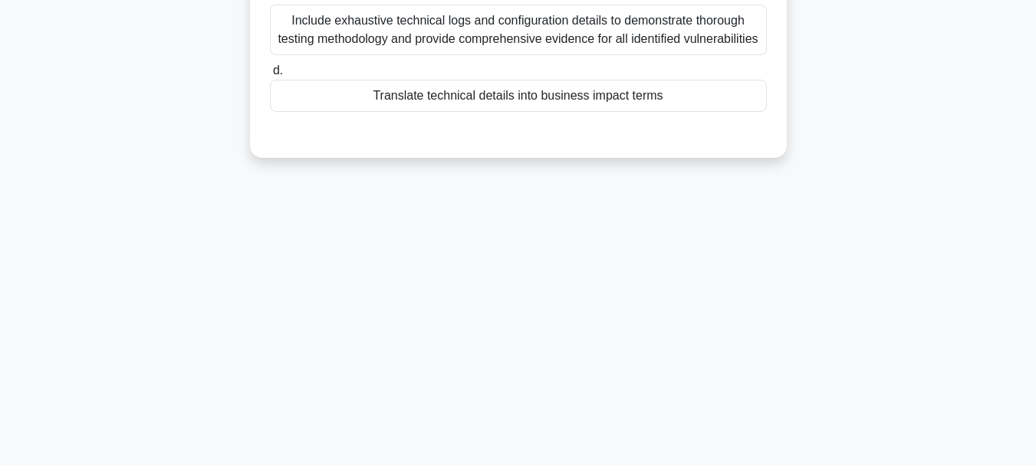
scroll to position [133, 0]
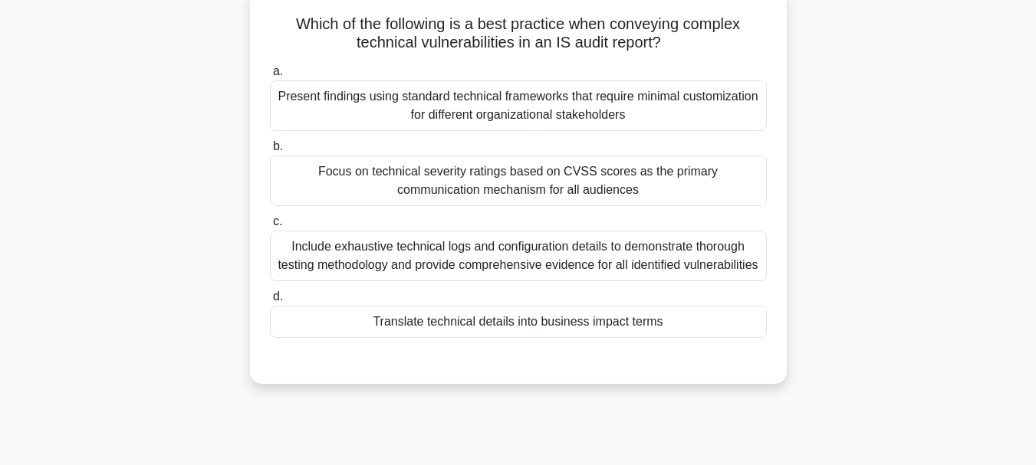
click at [472, 338] on div "Translate technical details into business impact terms" at bounding box center [518, 322] width 497 height 32
click at [270, 302] on input "d. Translate technical details into business impact terms" at bounding box center [270, 297] width 0 height 10
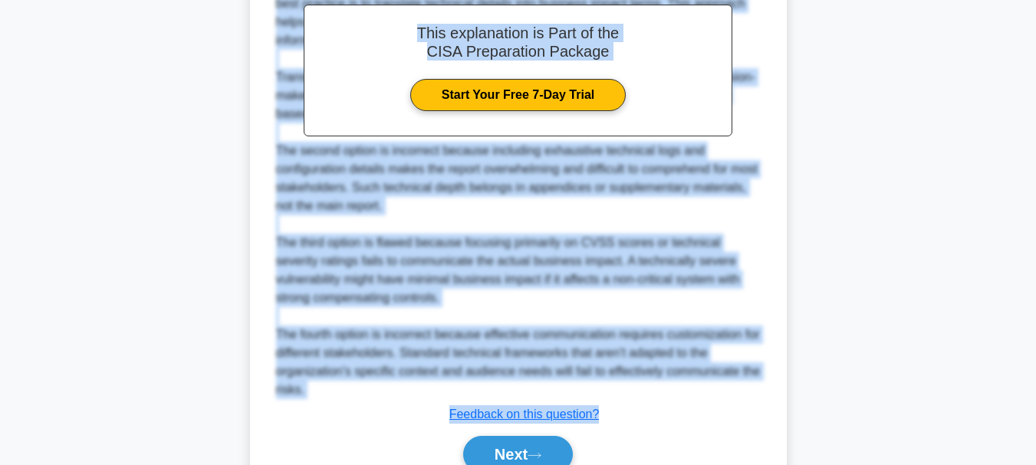
scroll to position [646, 0]
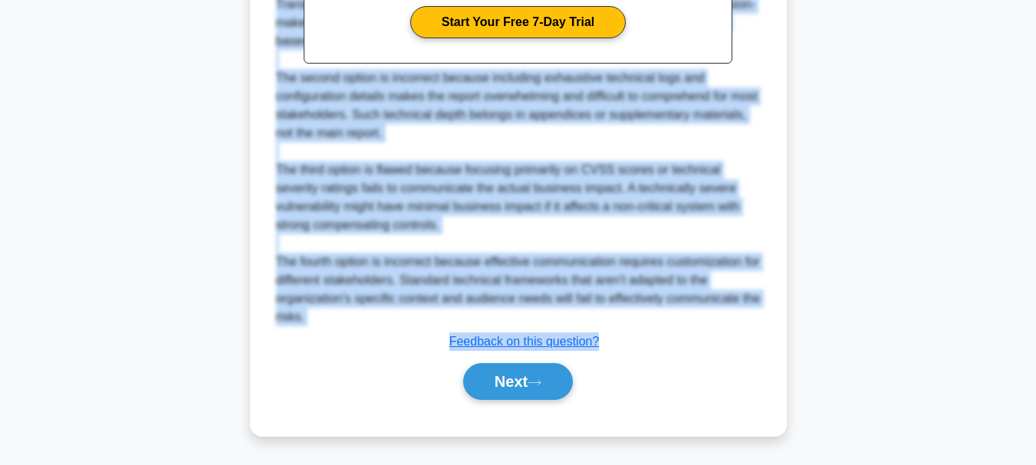
drag, startPoint x: 291, startPoint y: 18, endPoint x: 676, endPoint y: 359, distance: 513.3
click at [526, 384] on button "Next" at bounding box center [518, 381] width 110 height 37
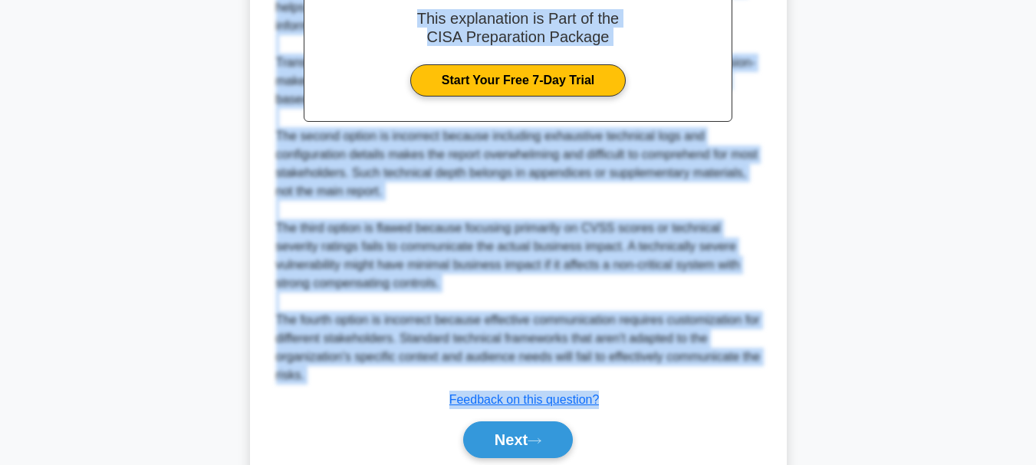
scroll to position [570, 0]
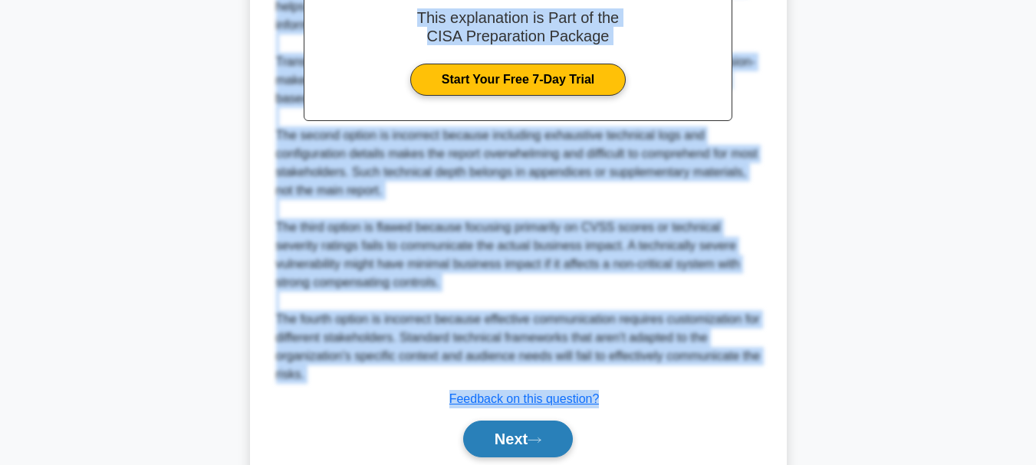
click at [514, 452] on button "Next" at bounding box center [518, 439] width 110 height 37
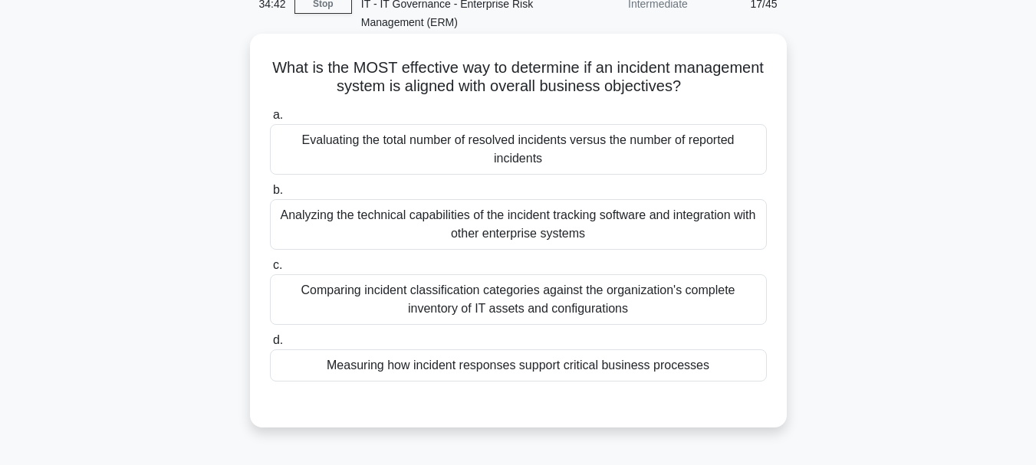
scroll to position [56, 0]
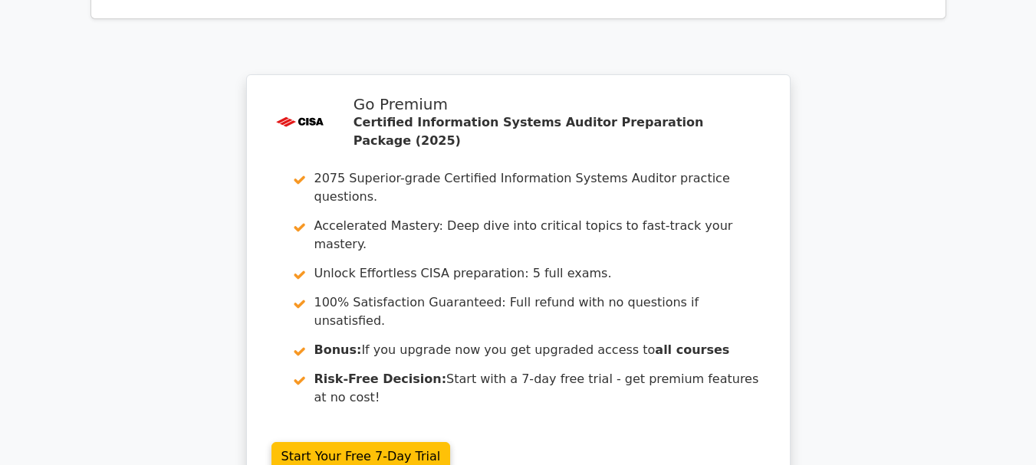
scroll to position [2990, 0]
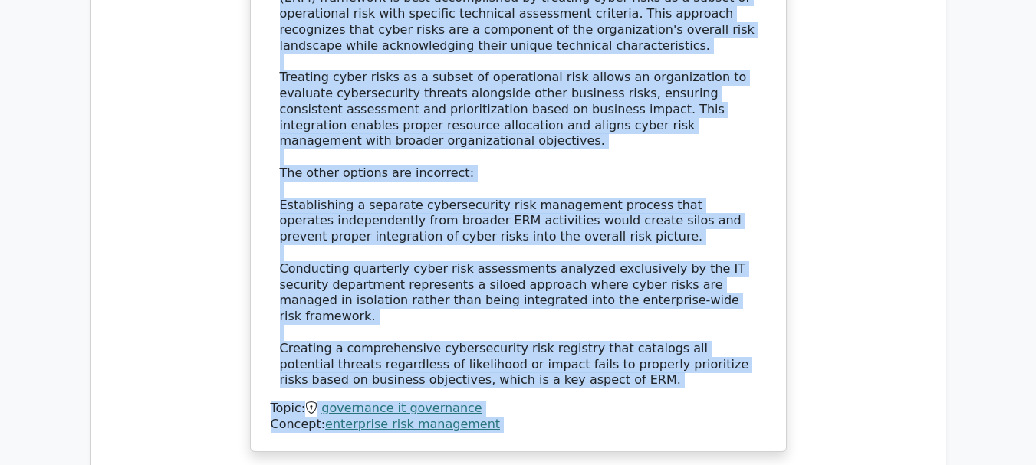
scroll to position [1974, 0]
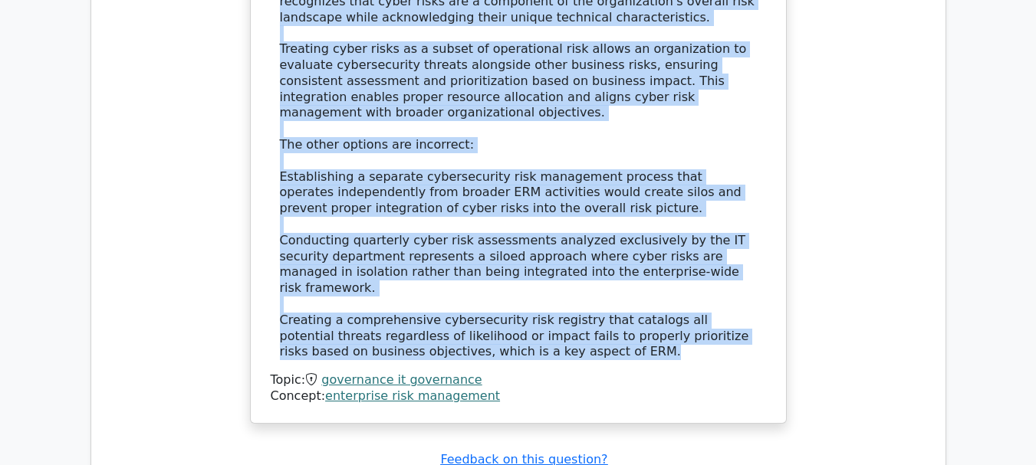
drag, startPoint x: 291, startPoint y: 131, endPoint x: 557, endPoint y: 194, distance: 273.4
copy div "Which approach best exemplifies the integration of cybersecurity threats into a…"
click at [392, 389] on link "enterprise risk management" at bounding box center [412, 396] width 175 height 15
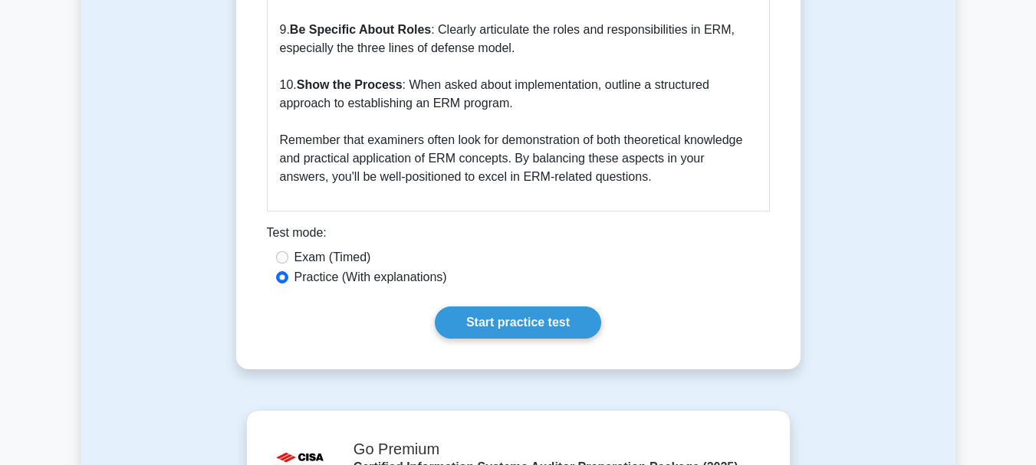
scroll to position [2607, 0]
click at [531, 307] on link "Start practice test" at bounding box center [518, 323] width 166 height 32
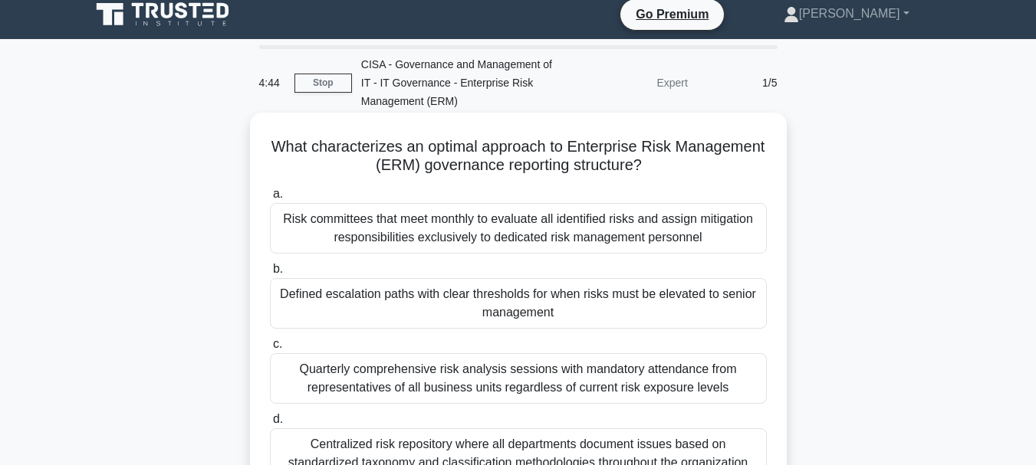
scroll to position [77, 0]
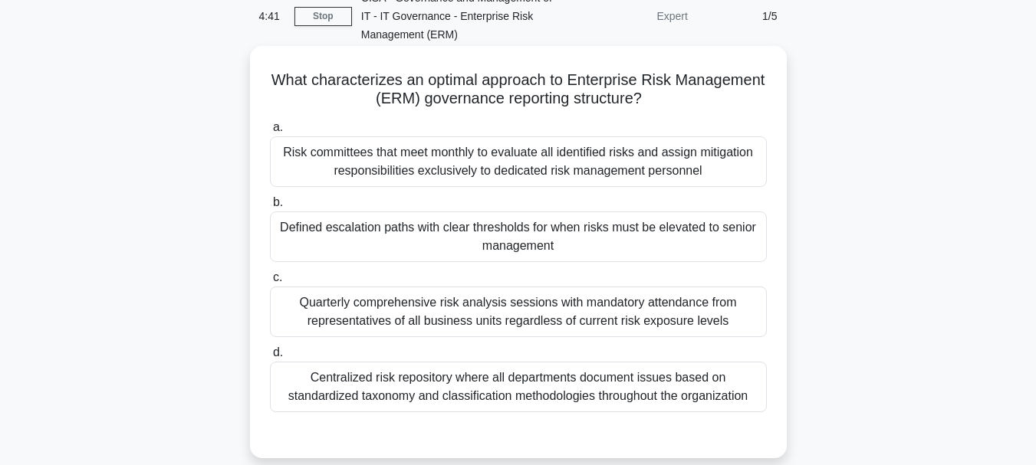
click at [477, 178] on div "Risk committees that meet monthly to evaluate all identified risks and assign m…" at bounding box center [518, 161] width 497 height 51
click at [270, 133] on input "a. Risk committees that meet monthly to evaluate all identified risks and assig…" at bounding box center [270, 128] width 0 height 10
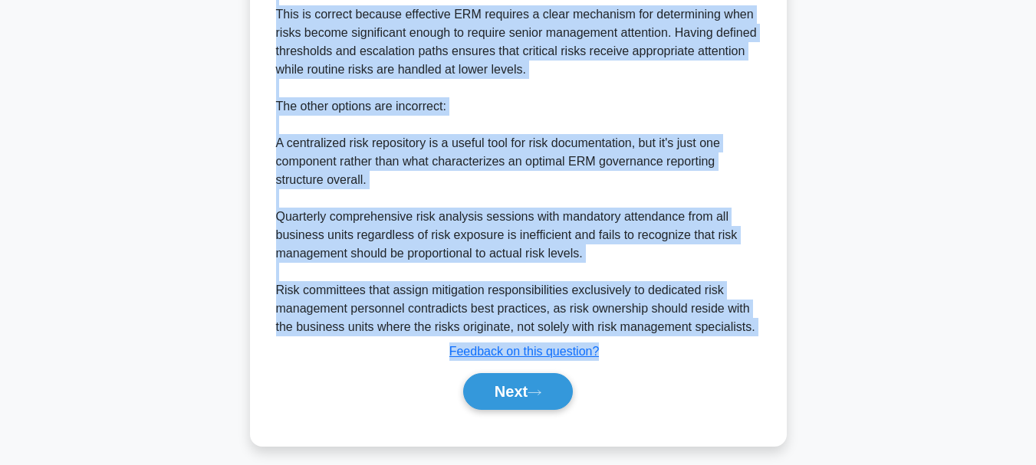
scroll to position [629, 0]
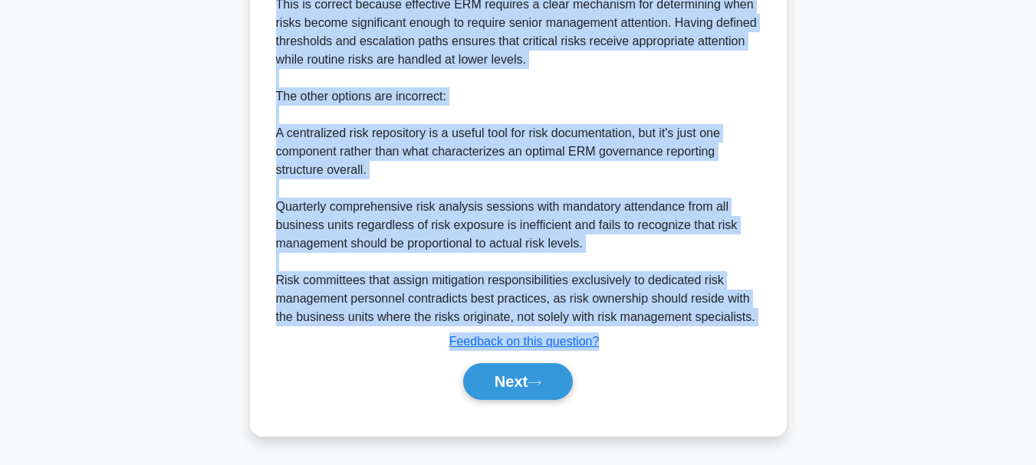
drag, startPoint x: 317, startPoint y: 80, endPoint x: 599, endPoint y: 341, distance: 384.7
copy div "What characterizes an optimal approach to Enterprise Risk Management (ERM) gove…"
click at [486, 385] on button "Next" at bounding box center [518, 381] width 110 height 37
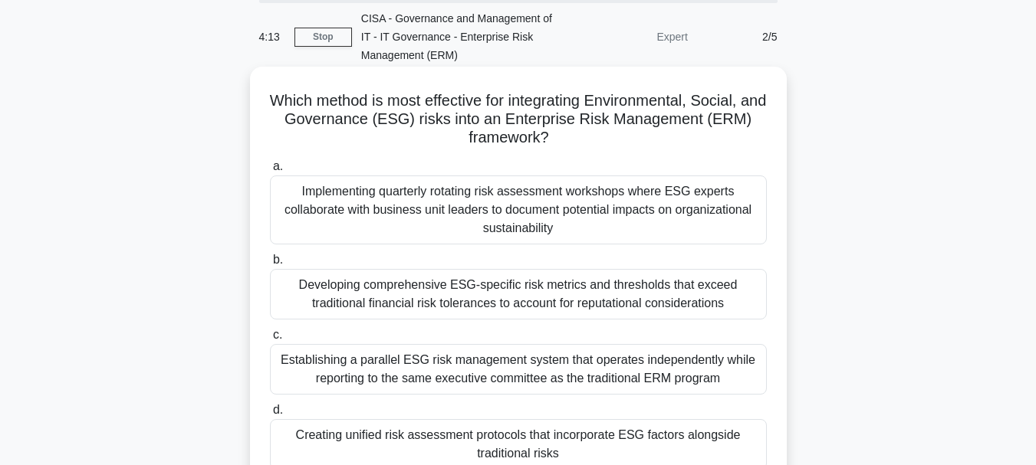
scroll to position [133, 0]
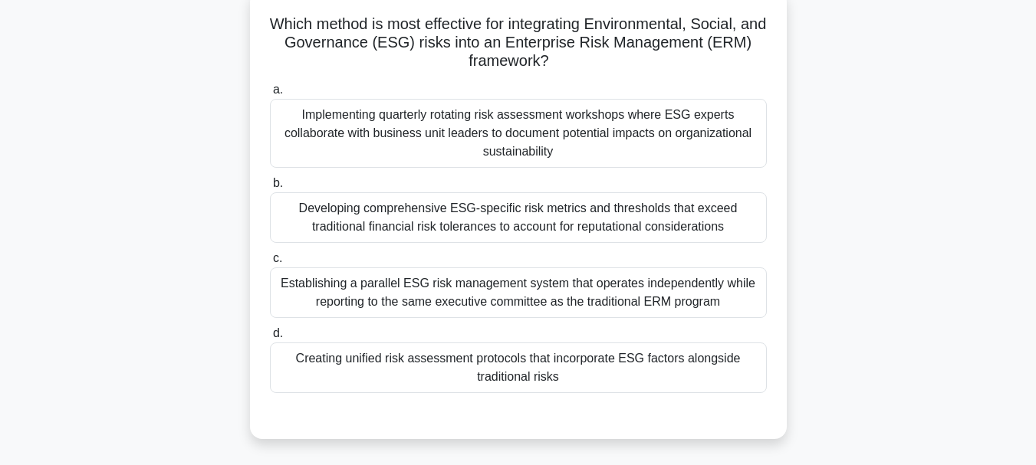
click at [490, 370] on div "Creating unified risk assessment protocols that incorporate ESG factors alongsi…" at bounding box center [518, 368] width 497 height 51
click at [270, 339] on input "d. Creating unified risk assessment protocols that incorporate ESG factors alon…" at bounding box center [270, 334] width 0 height 10
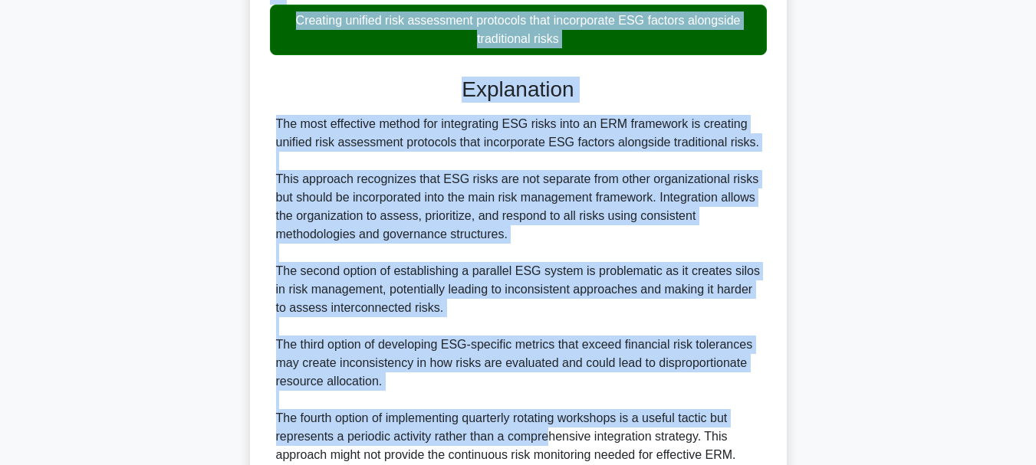
scroll to position [579, 0]
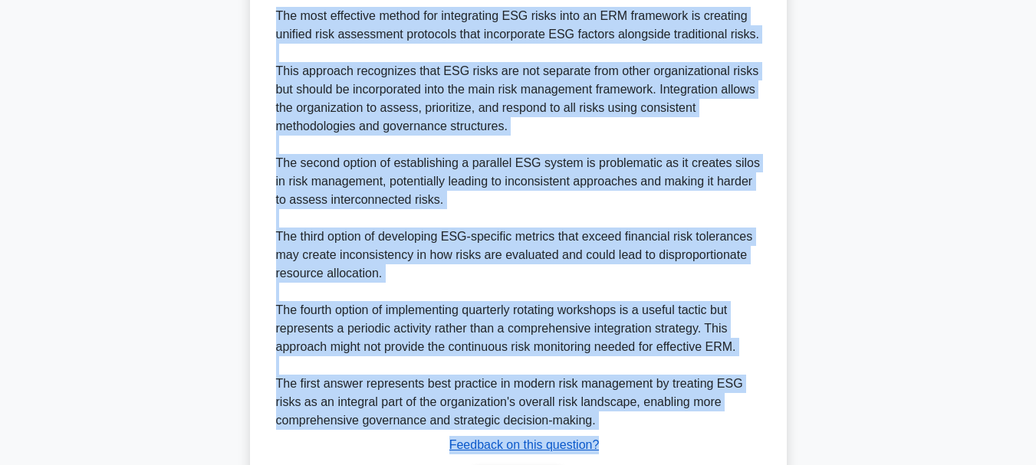
drag, startPoint x: 282, startPoint y: 25, endPoint x: 597, endPoint y: 439, distance: 519.7
click at [597, 439] on div "Which method is most effective for integrating Environmental, Social, and Gover…" at bounding box center [518, 42] width 524 height 984
copy div "Which method is most effective for integrating Environmental, Social, and Gover…"
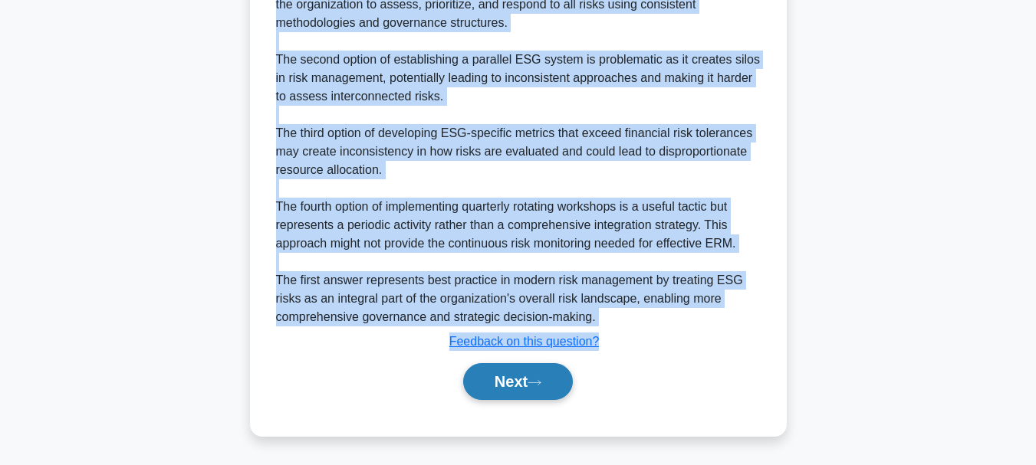
click at [502, 375] on button "Next" at bounding box center [518, 381] width 110 height 37
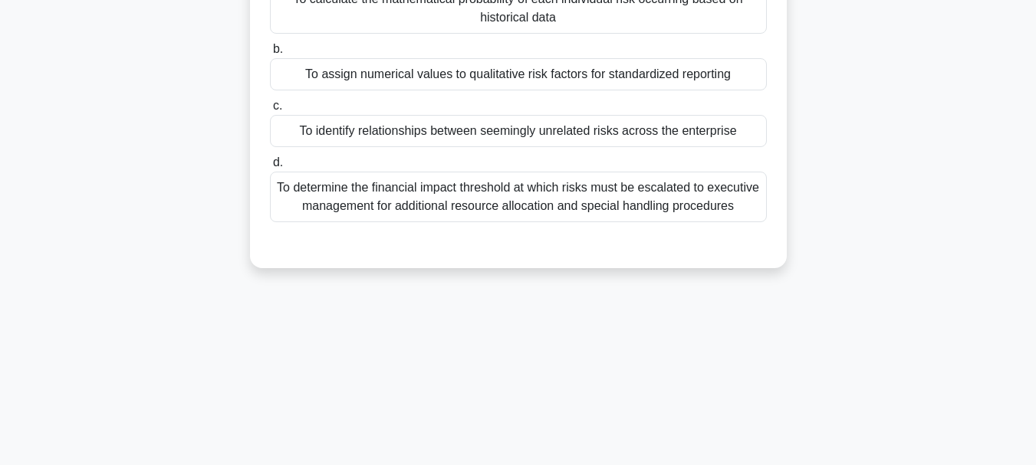
scroll to position [56, 0]
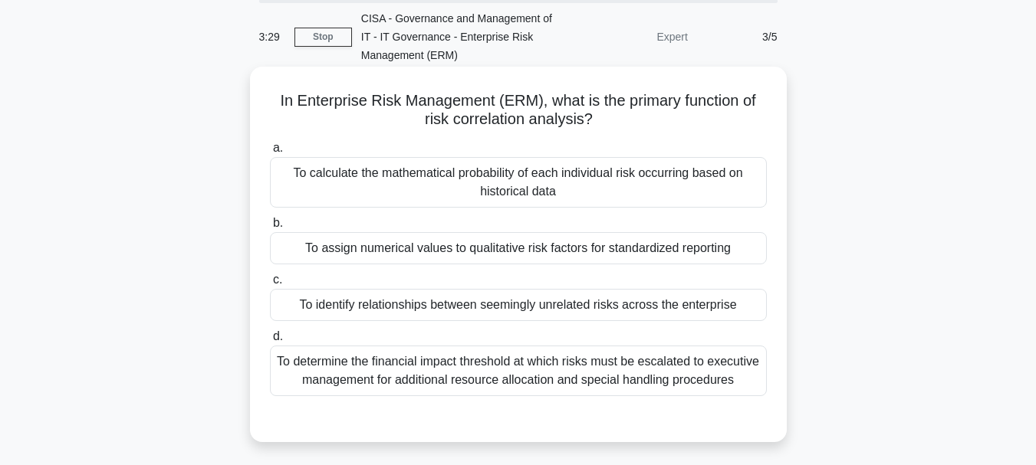
click at [505, 252] on div "To assign numerical values to qualitative risk factors for standardized reporti…" at bounding box center [518, 248] width 497 height 32
click at [270, 228] on input "b. To assign numerical values to qualitative risk factors for standardized repo…" at bounding box center [270, 224] width 0 height 10
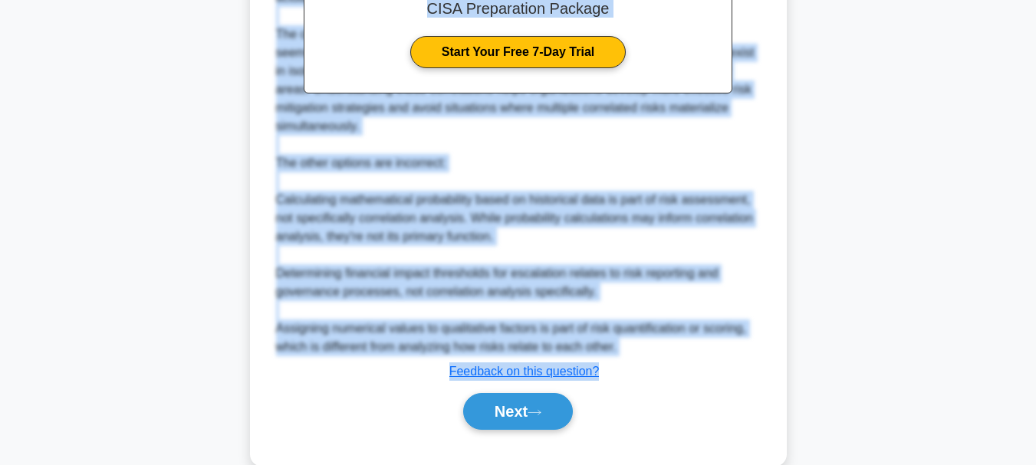
scroll to position [611, 0]
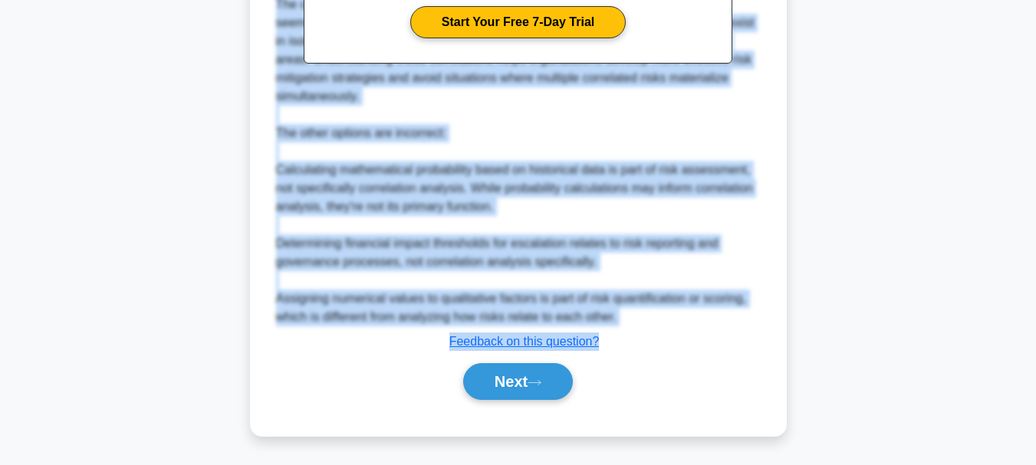
drag, startPoint x: 275, startPoint y: 100, endPoint x: 591, endPoint y: 261, distance: 354.2
copy div "In Enterprise Risk Management (ERM), what is the primary function of risk corre…"
click at [515, 391] on button "Next" at bounding box center [518, 381] width 110 height 37
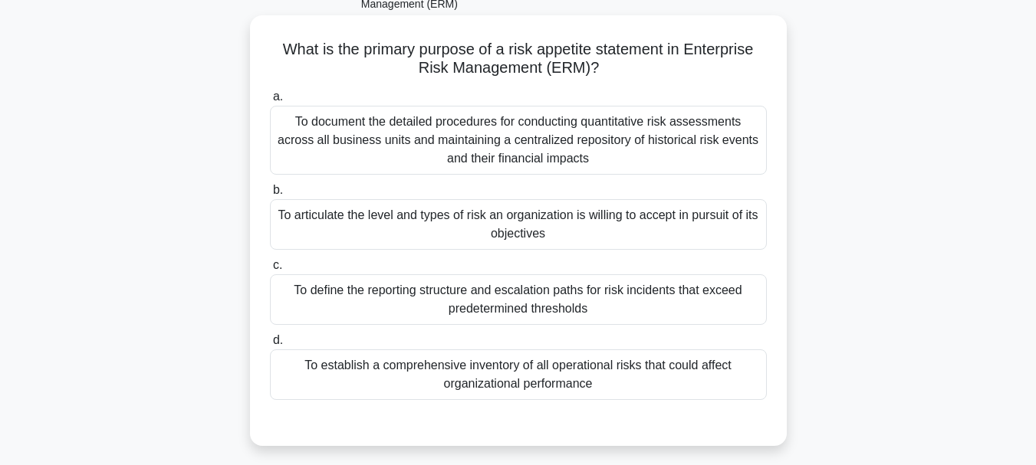
scroll to position [56, 0]
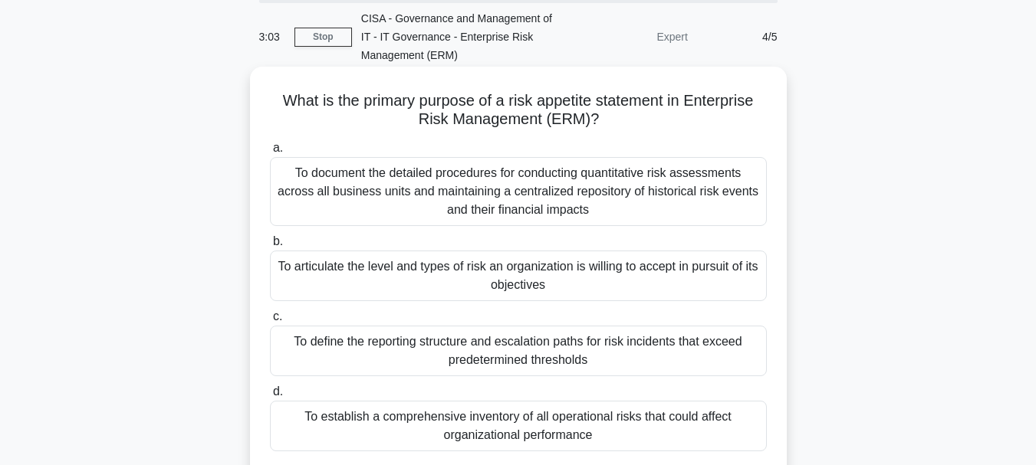
click at [528, 268] on div "To articulate the level and types of risk an organization is willing to accept …" at bounding box center [518, 276] width 497 height 51
click at [270, 247] on input "b. To articulate the level and types of risk an organization is willing to acce…" at bounding box center [270, 242] width 0 height 10
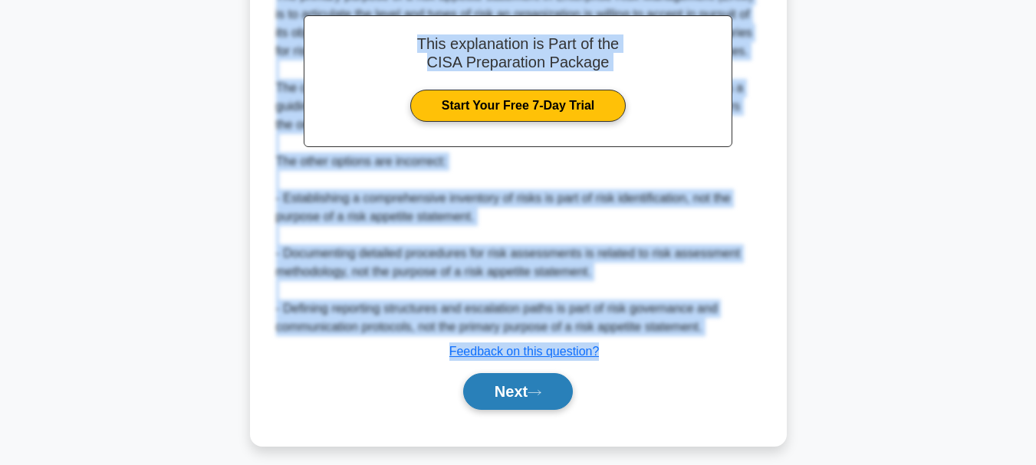
scroll to position [591, 0]
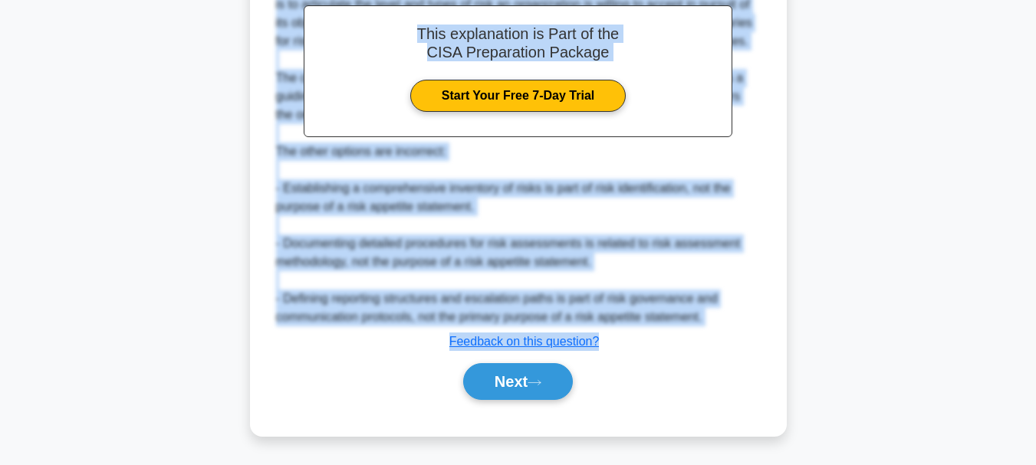
drag, startPoint x: 278, startPoint y: 97, endPoint x: 622, endPoint y: 338, distance: 419.9
copy div "What is the primary purpose of a risk appetite statement in Enterprise Risk Man…"
click at [492, 376] on button "Next" at bounding box center [518, 381] width 110 height 37
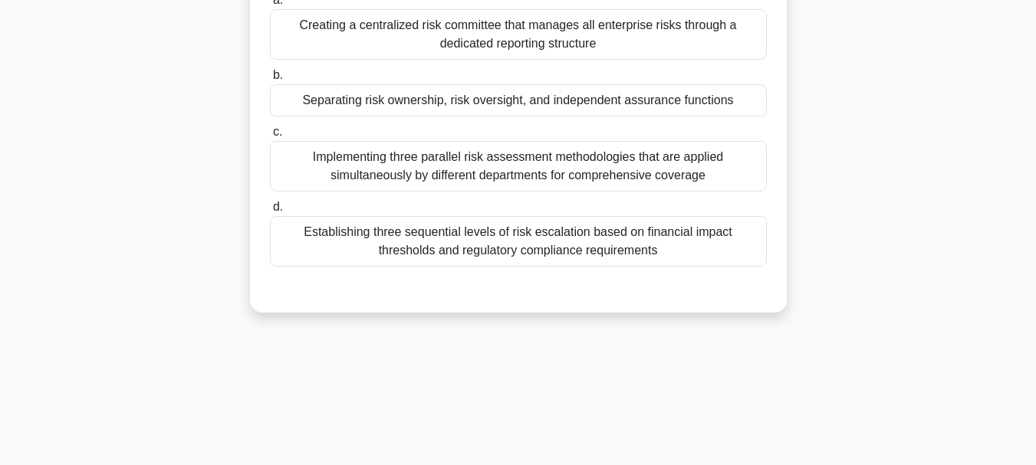
scroll to position [56, 0]
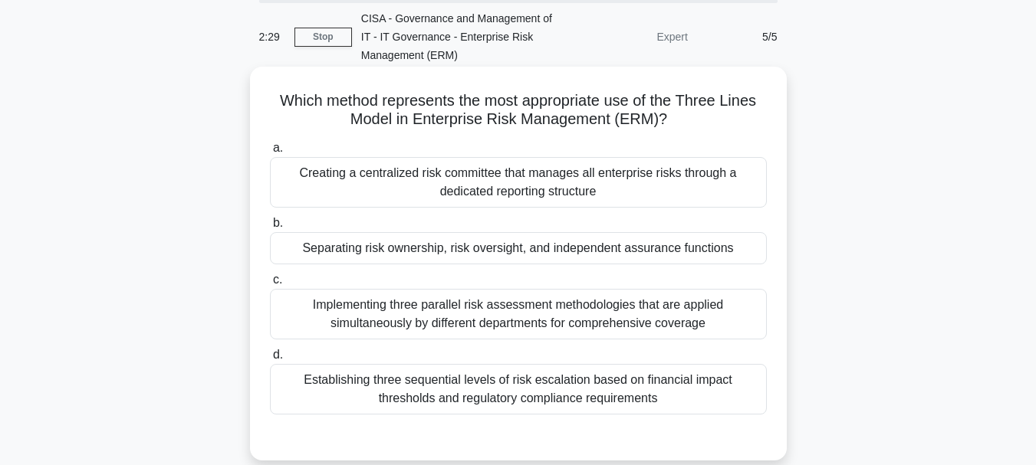
click at [472, 255] on div "Separating risk ownership, risk oversight, and independent assurance functions" at bounding box center [518, 248] width 497 height 32
click at [270, 228] on input "b. Separating risk ownership, risk oversight, and independent assurance functio…" at bounding box center [270, 224] width 0 height 10
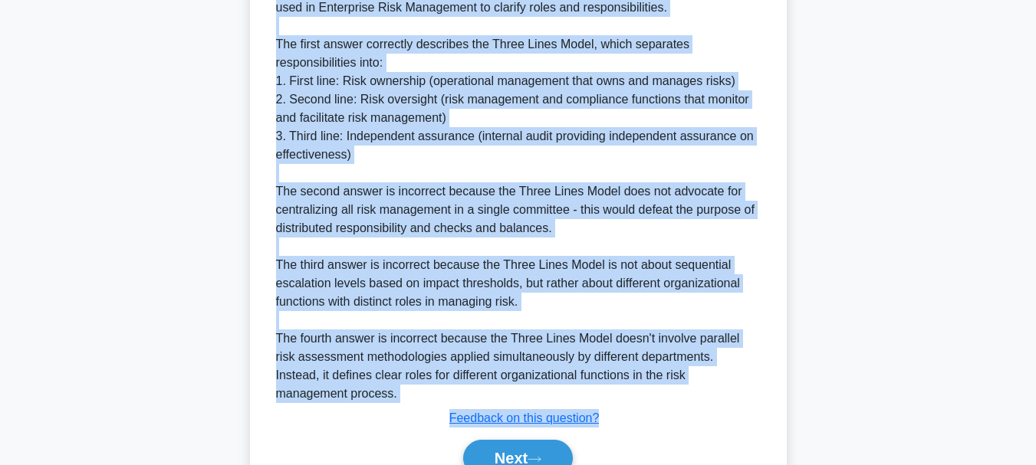
scroll to position [610, 0]
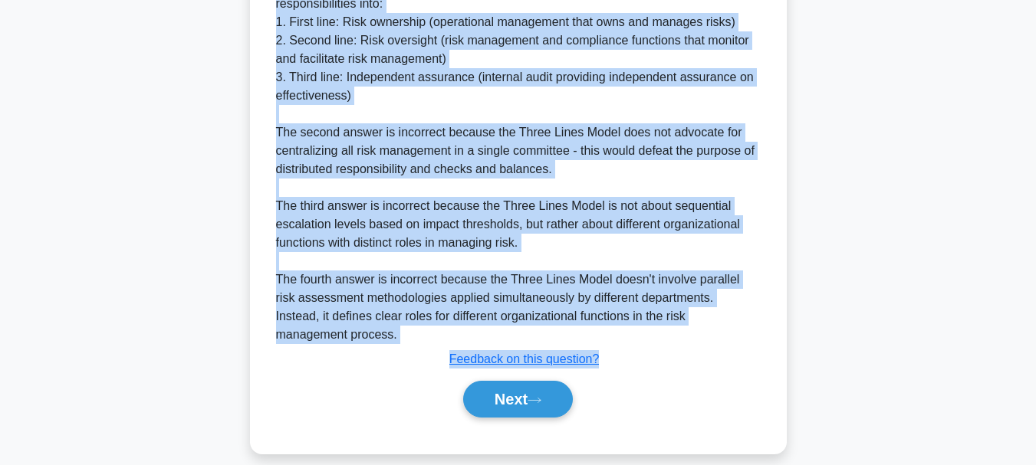
drag, startPoint x: 279, startPoint y: 97, endPoint x: 629, endPoint y: 355, distance: 434.8
copy div "Which method represents the most appropriate use of the Three Lines Model in En…"
click at [498, 383] on button "Next" at bounding box center [518, 399] width 110 height 37
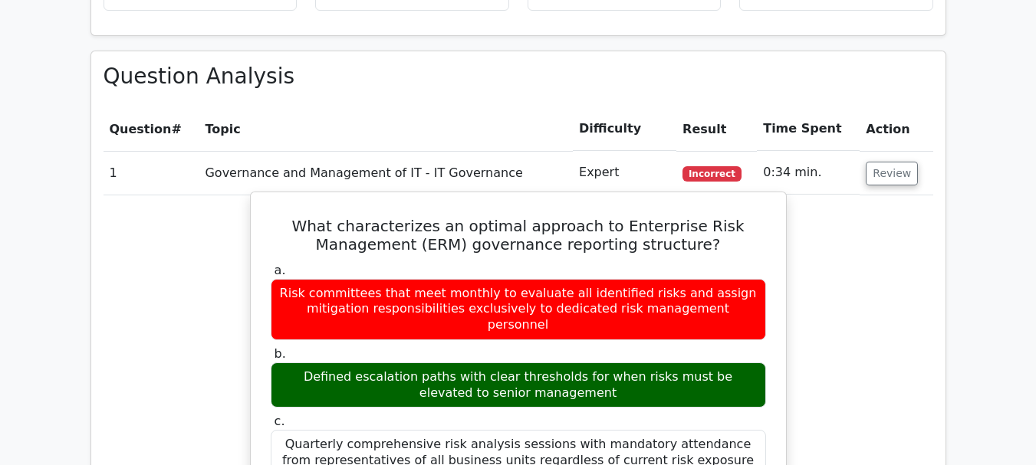
scroll to position [1380, 0]
